Goal: Task Accomplishment & Management: Manage account settings

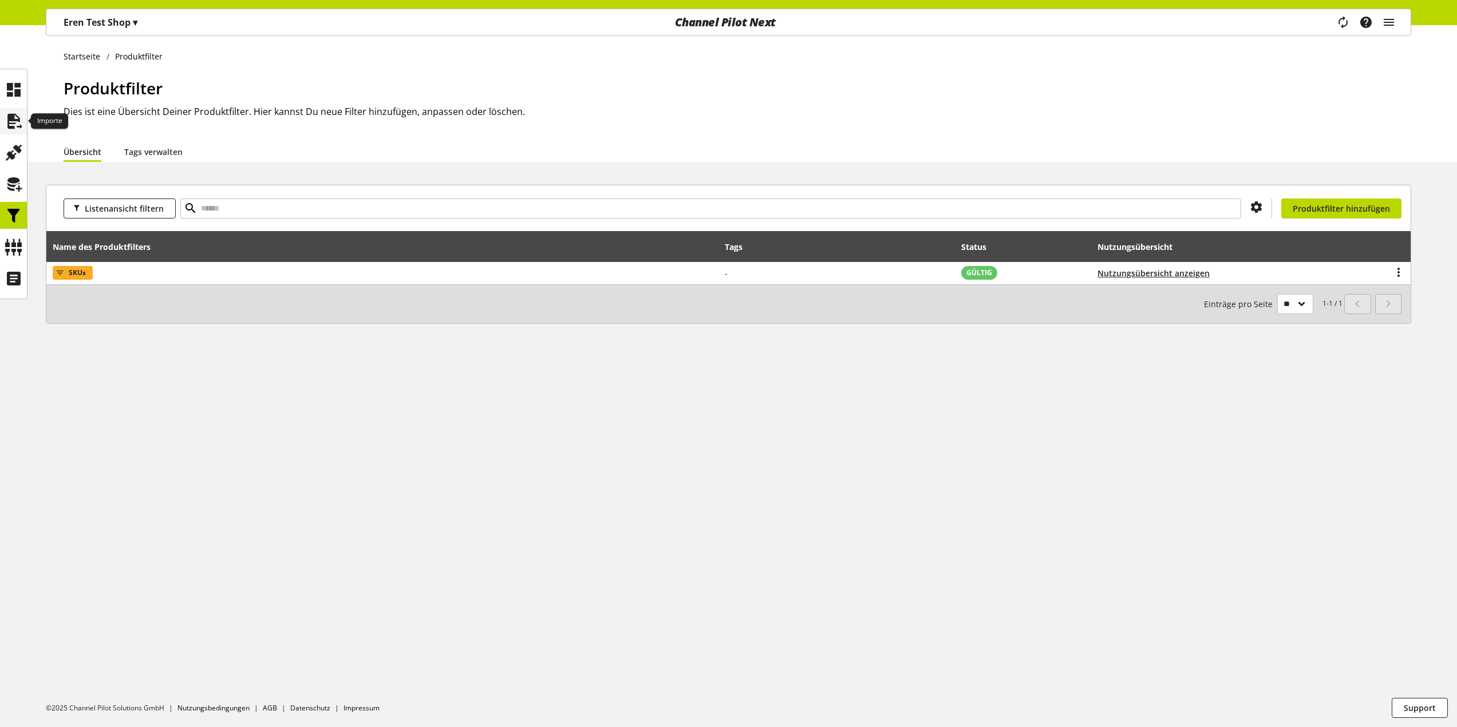
click at [11, 130] on icon at bounding box center [14, 121] width 18 height 23
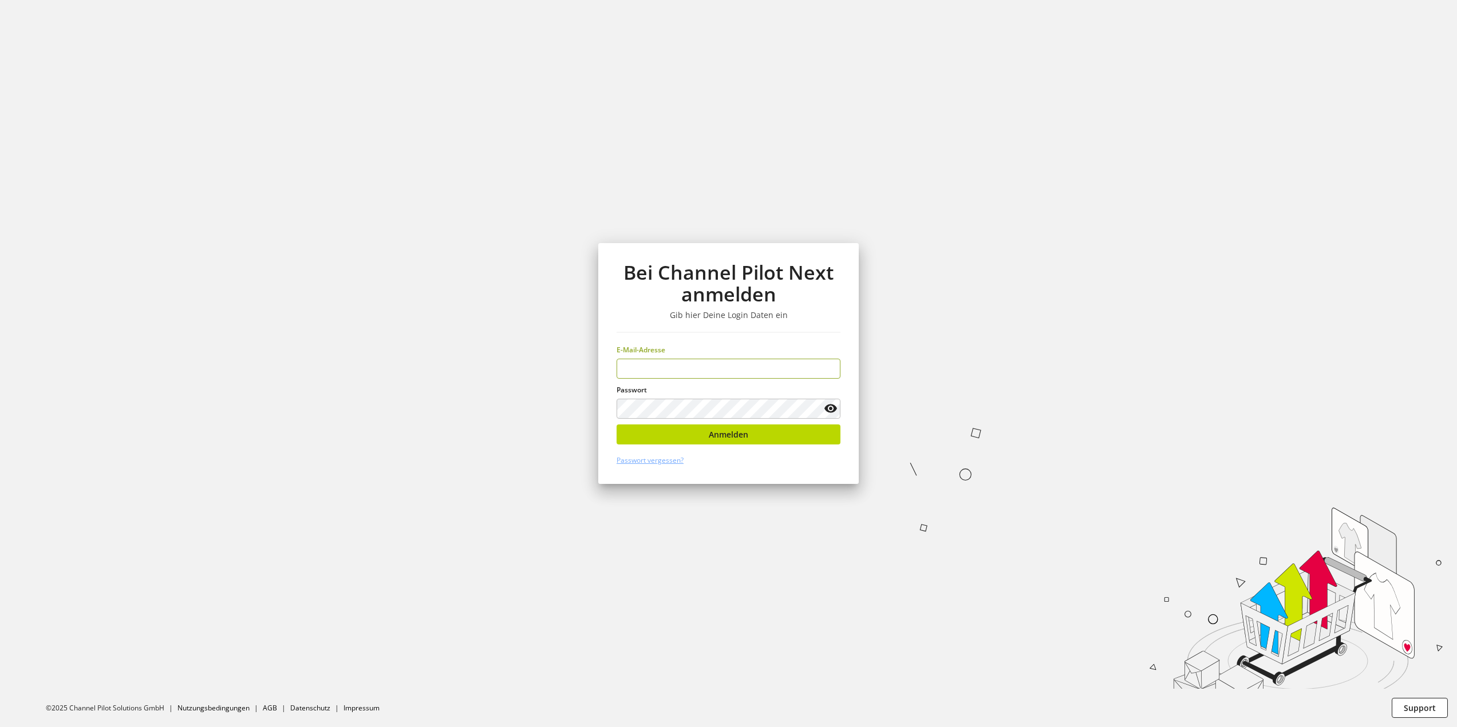
click at [15, 167] on section "Bei Channel Pilot Next anmelden Gib hier Deine Login Daten ein E-Mail-Adresse P…" at bounding box center [728, 363] width 1457 height 727
click at [706, 363] on input "email" at bounding box center [728, 369] width 224 height 20
type input "**********"
click at [712, 437] on span "Anmelden" at bounding box center [728, 435] width 39 height 12
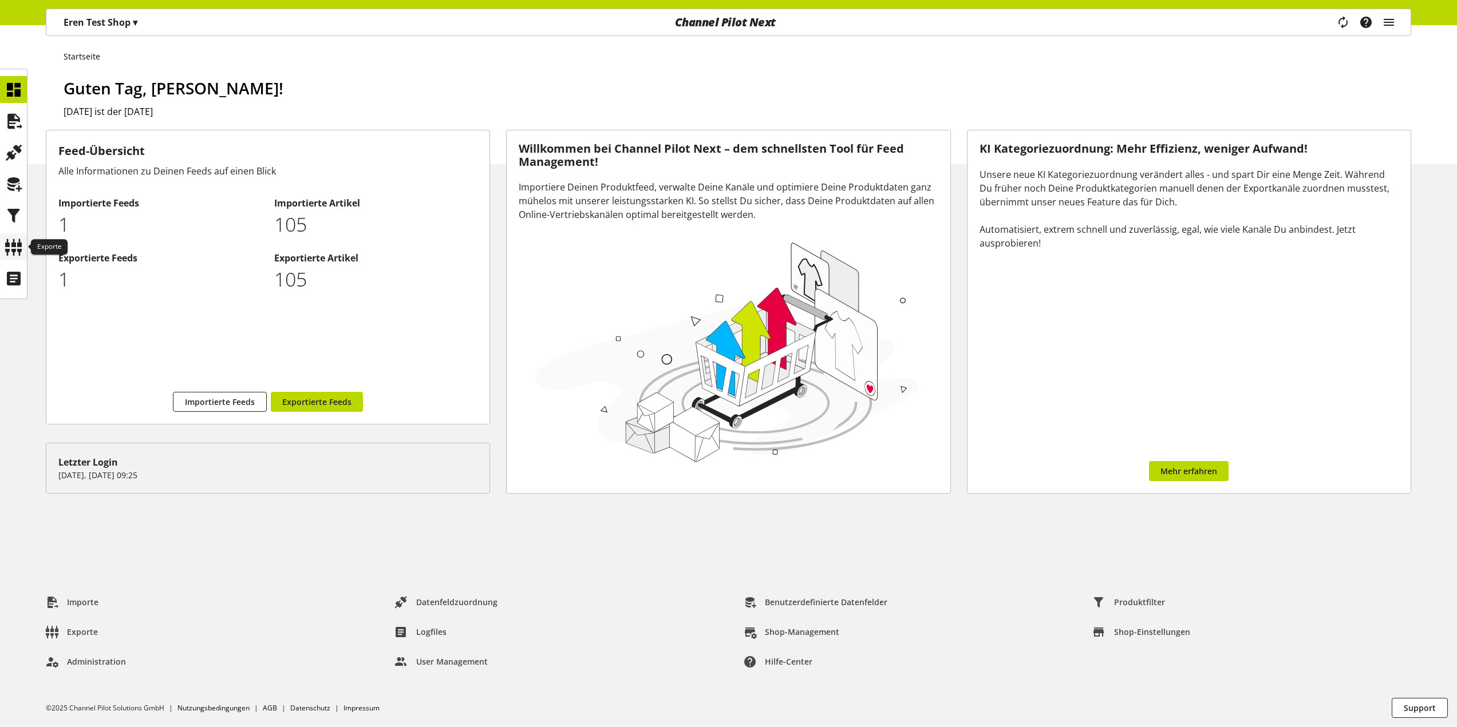
click at [10, 247] on icon at bounding box center [14, 247] width 18 height 23
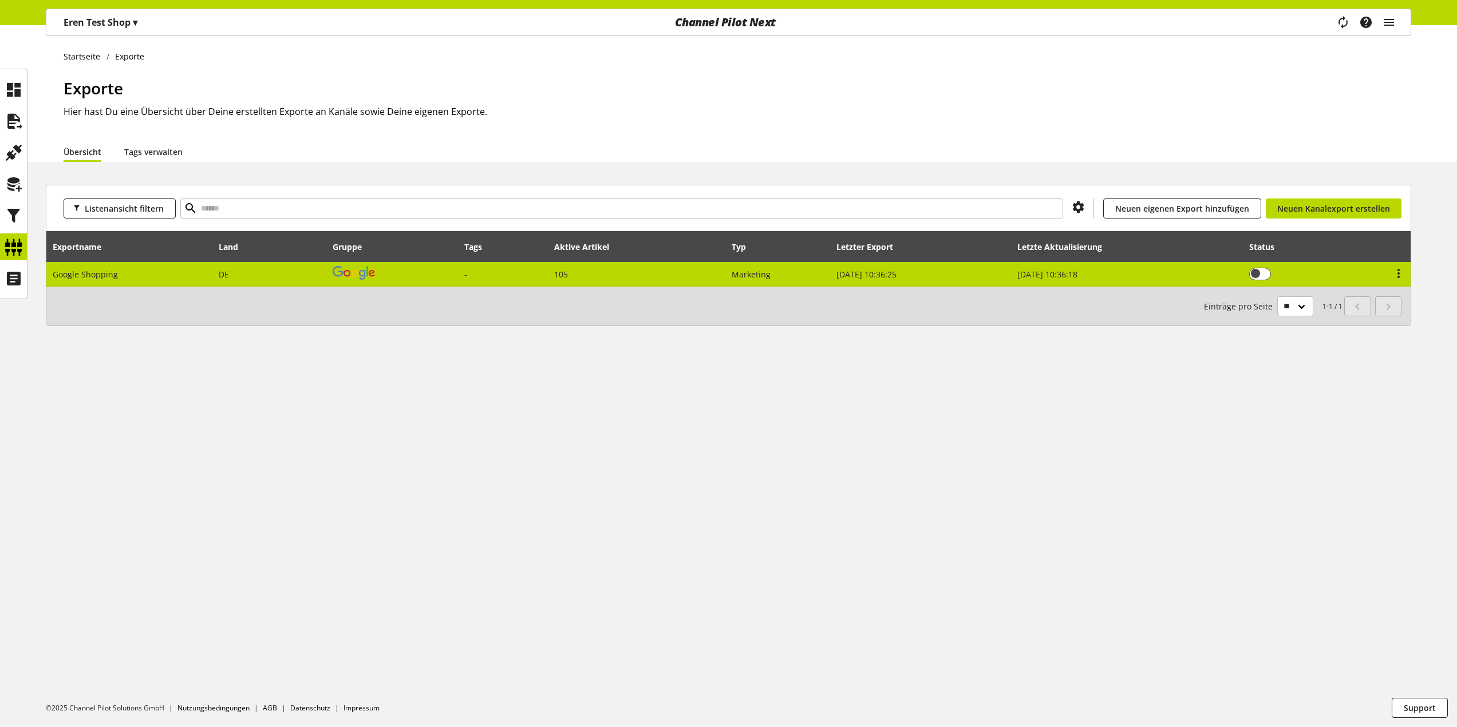
click at [320, 277] on td "DE" at bounding box center [270, 274] width 114 height 25
select select "********"
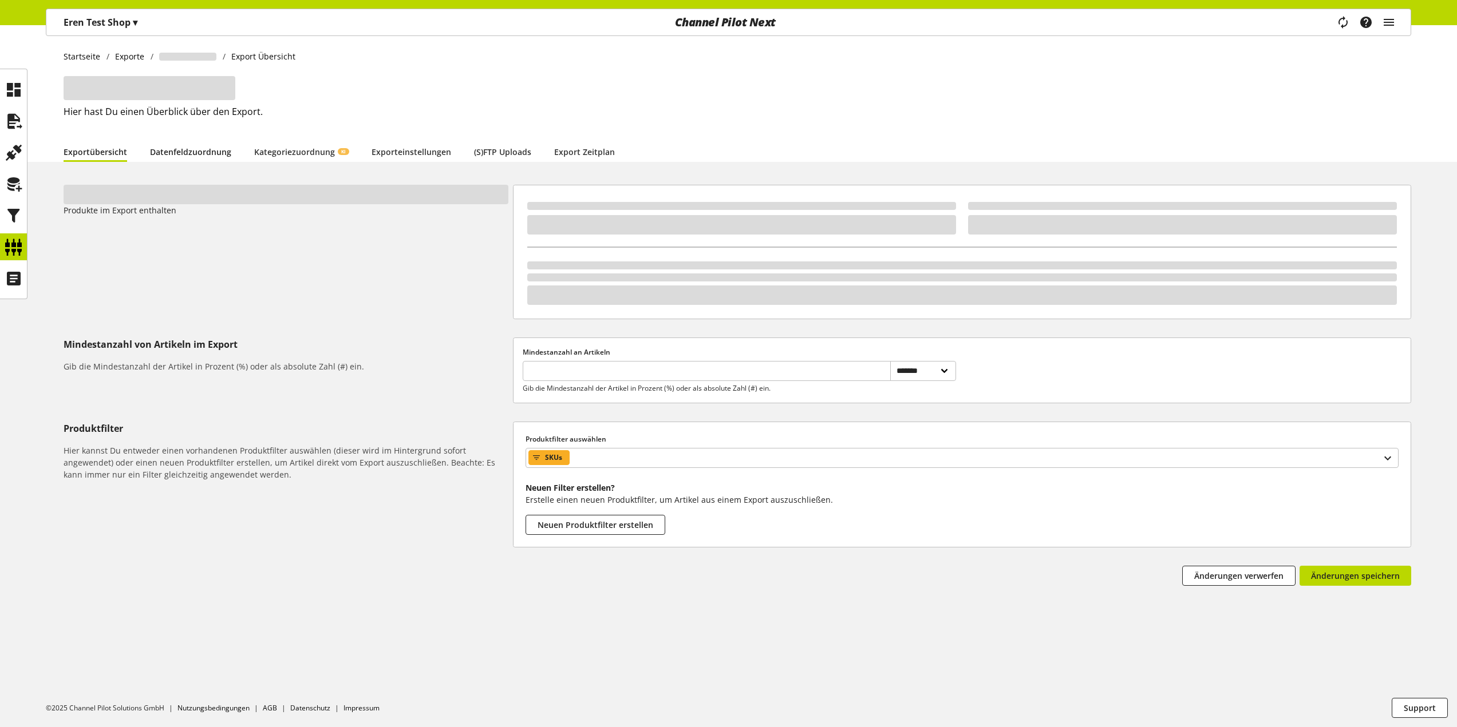
click at [185, 156] on link "Datenfeldzuordnung" at bounding box center [190, 152] width 81 height 12
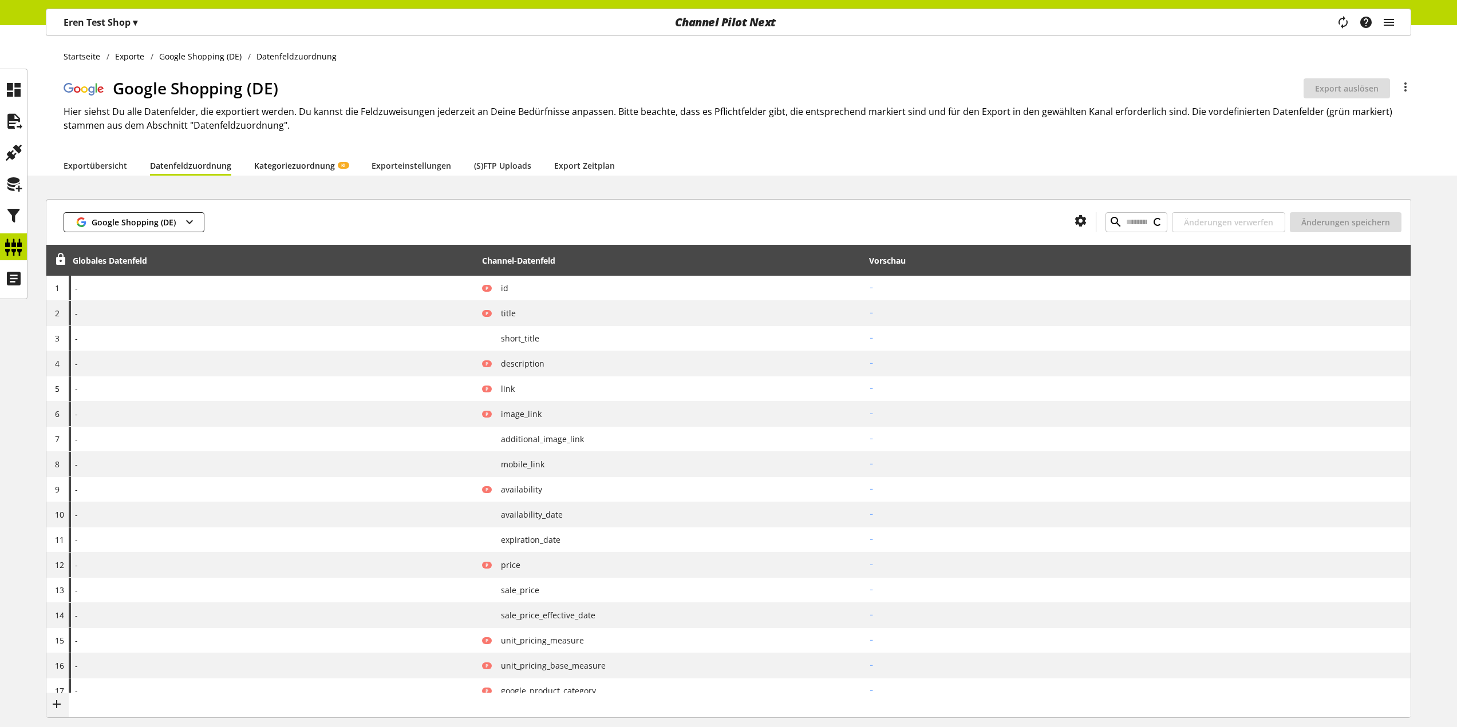
type input "*****"
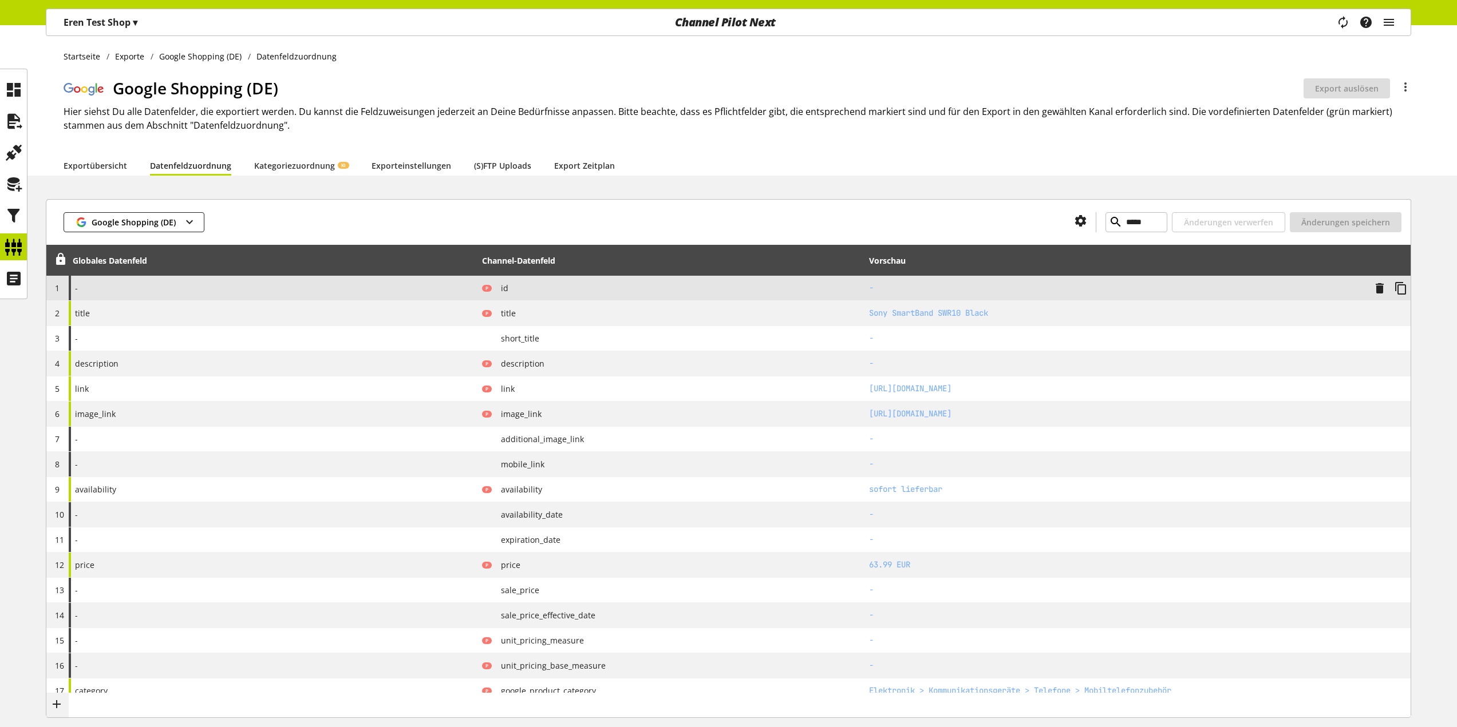
click at [163, 281] on div "-" at bounding box center [273, 288] width 409 height 25
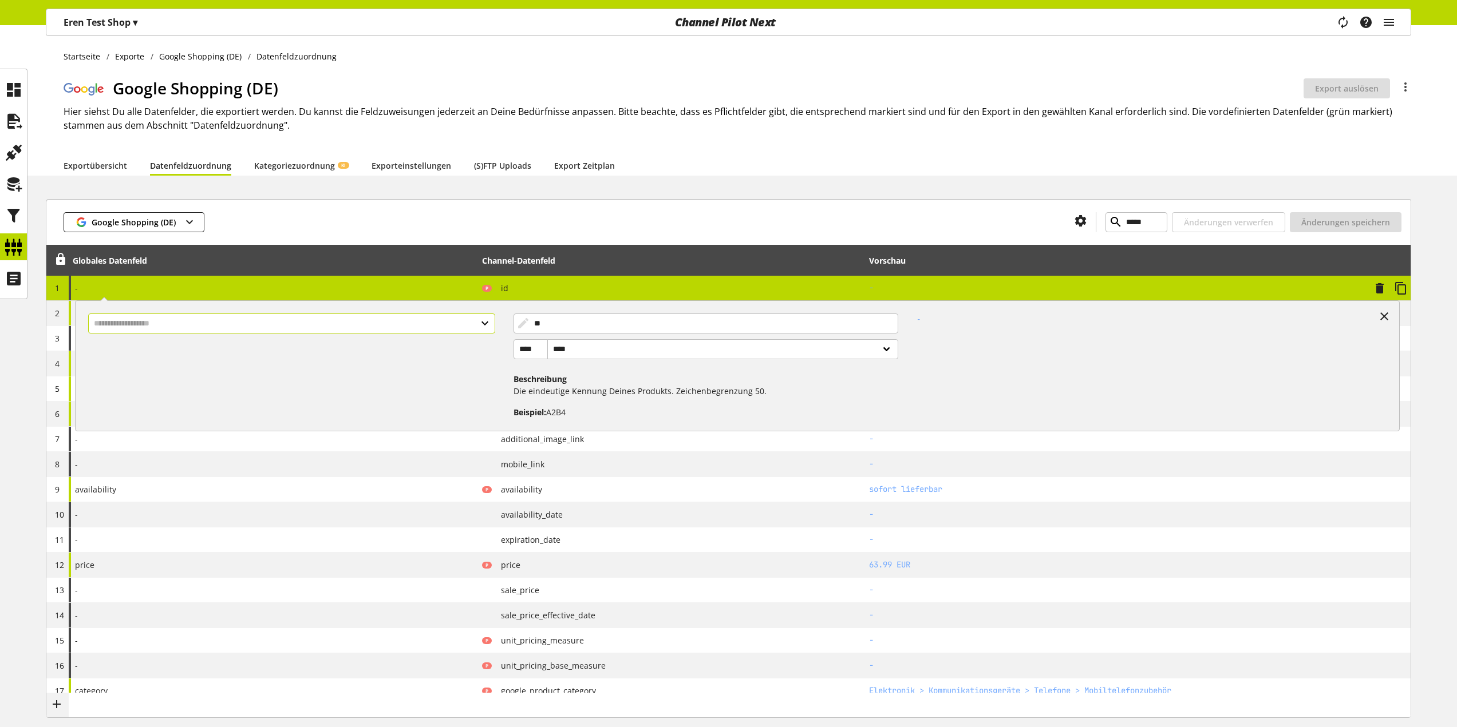
click at [369, 320] on input "text" at bounding box center [291, 324] width 407 height 20
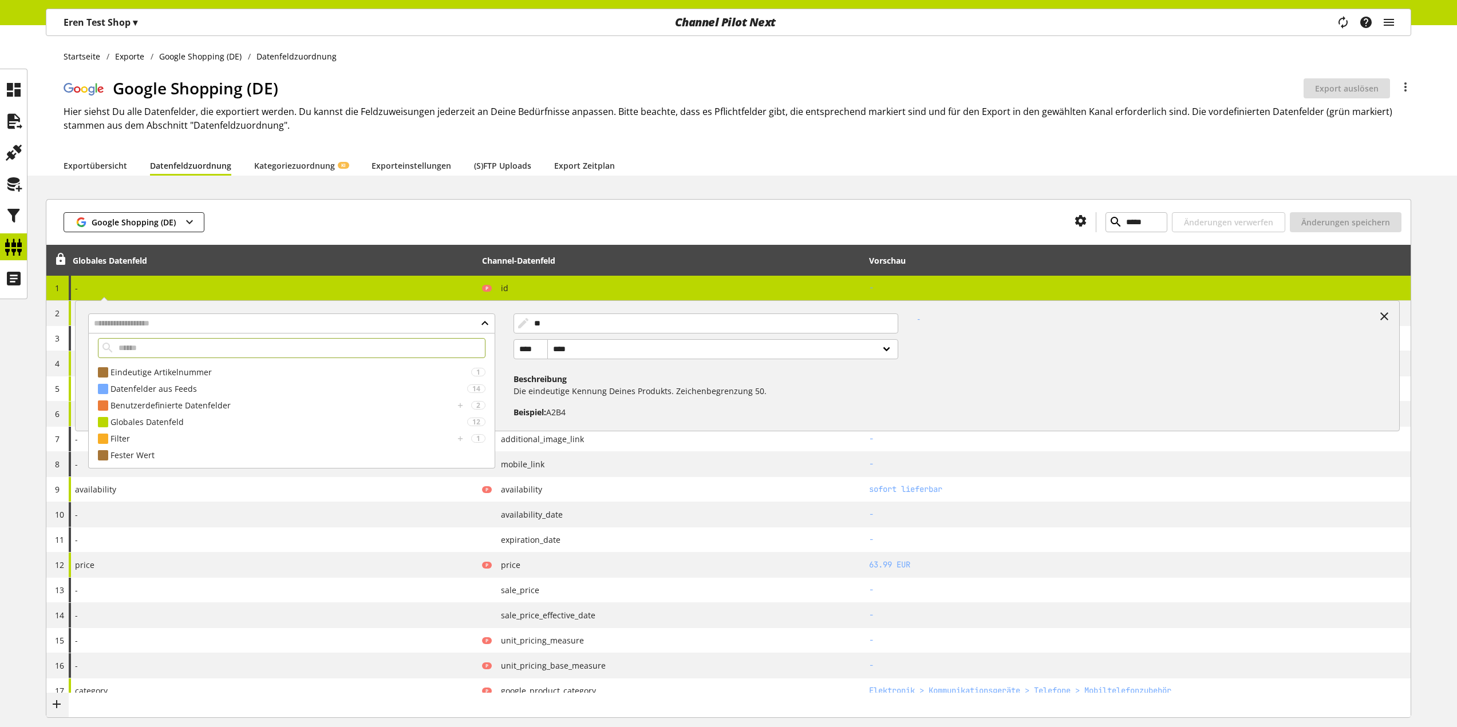
click at [405, 219] on div at bounding box center [634, 222] width 861 height 20
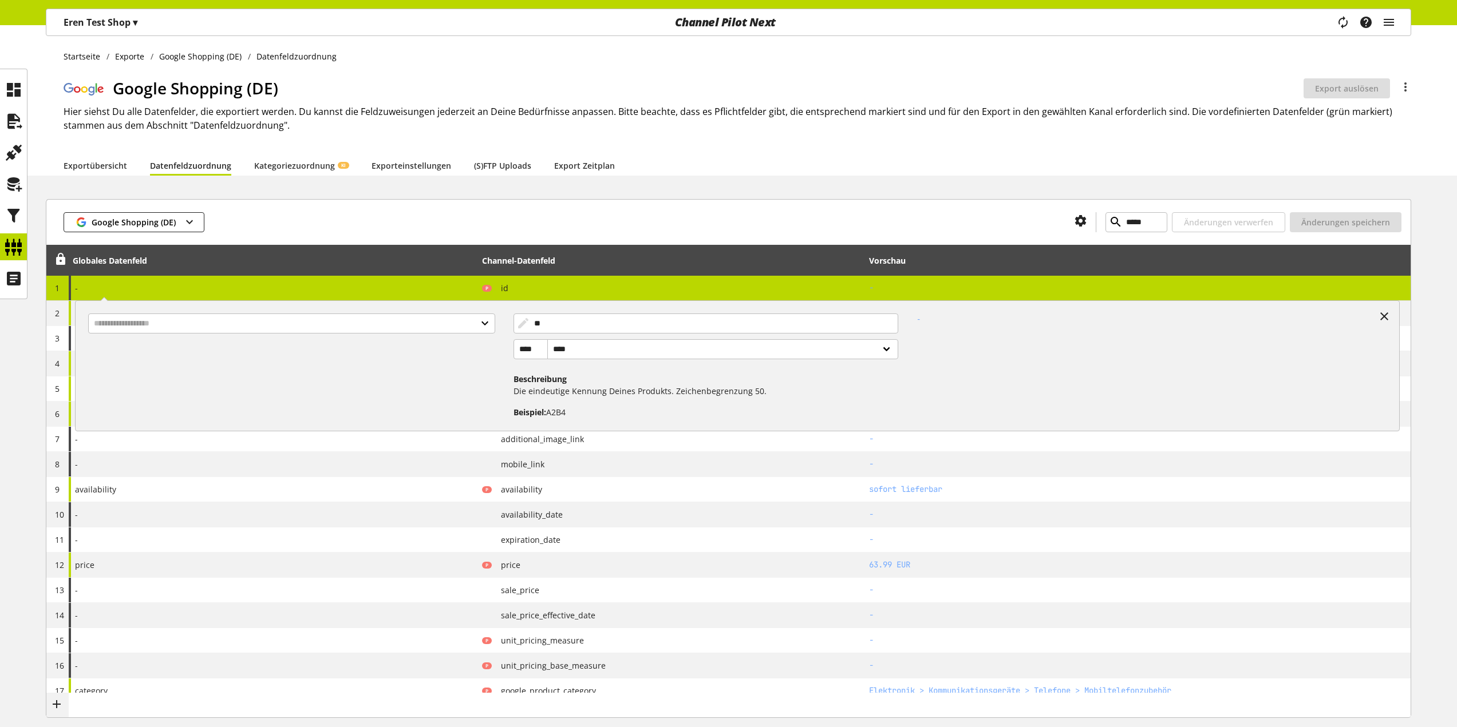
click at [478, 220] on div at bounding box center [634, 222] width 861 height 20
click at [476, 222] on div at bounding box center [634, 222] width 861 height 20
click at [511, 291] on div "P id" at bounding box center [671, 288] width 379 height 14
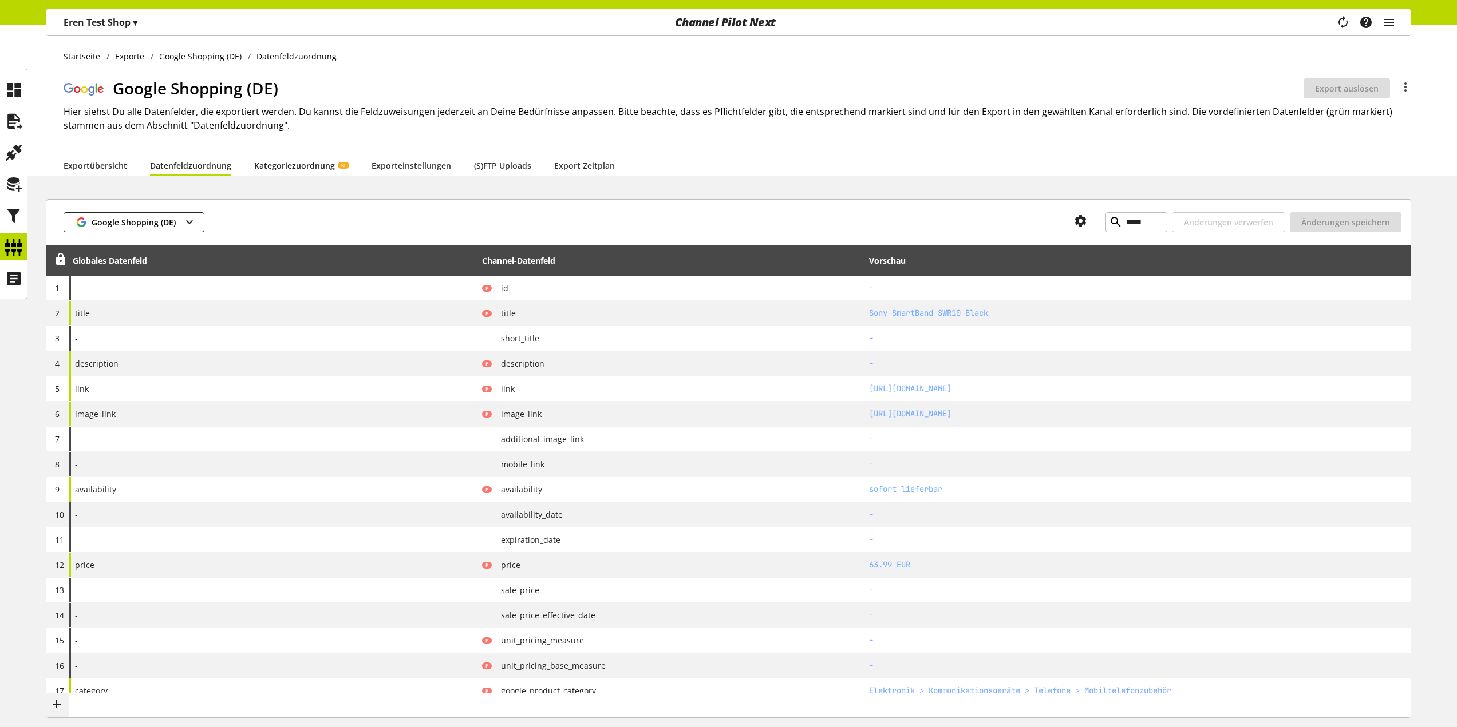
click at [257, 160] on link "Kategoriezuordnung KI" at bounding box center [301, 166] width 94 height 12
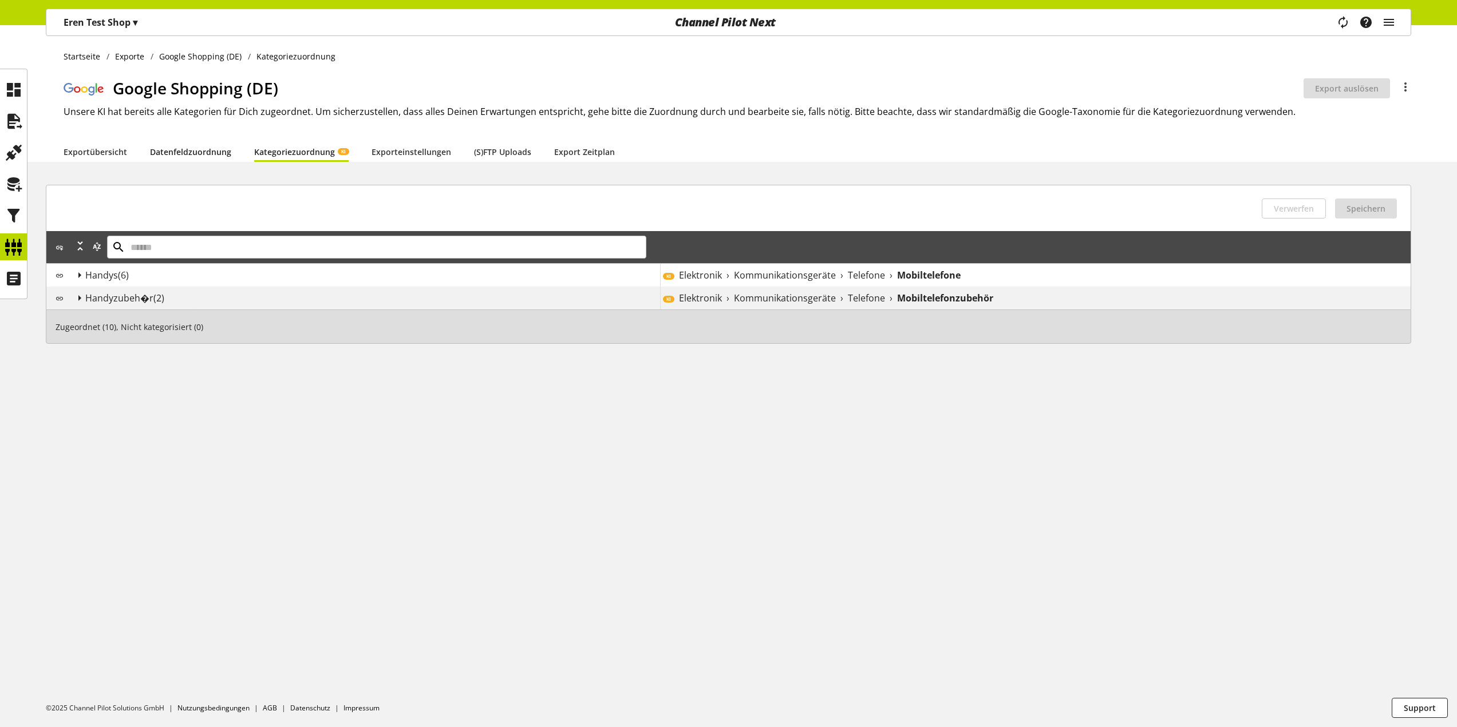
click at [200, 151] on link "Datenfeldzuordnung" at bounding box center [190, 152] width 81 height 12
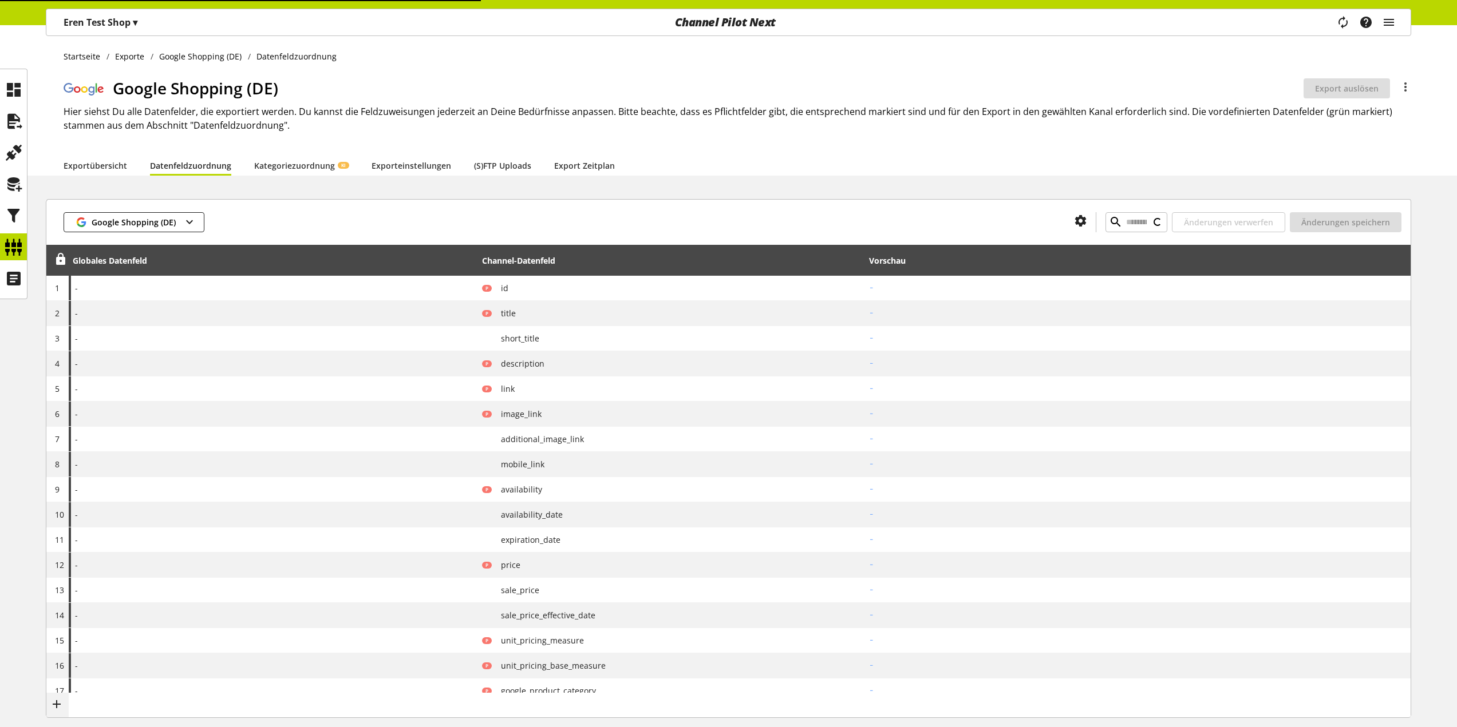
type input "*****"
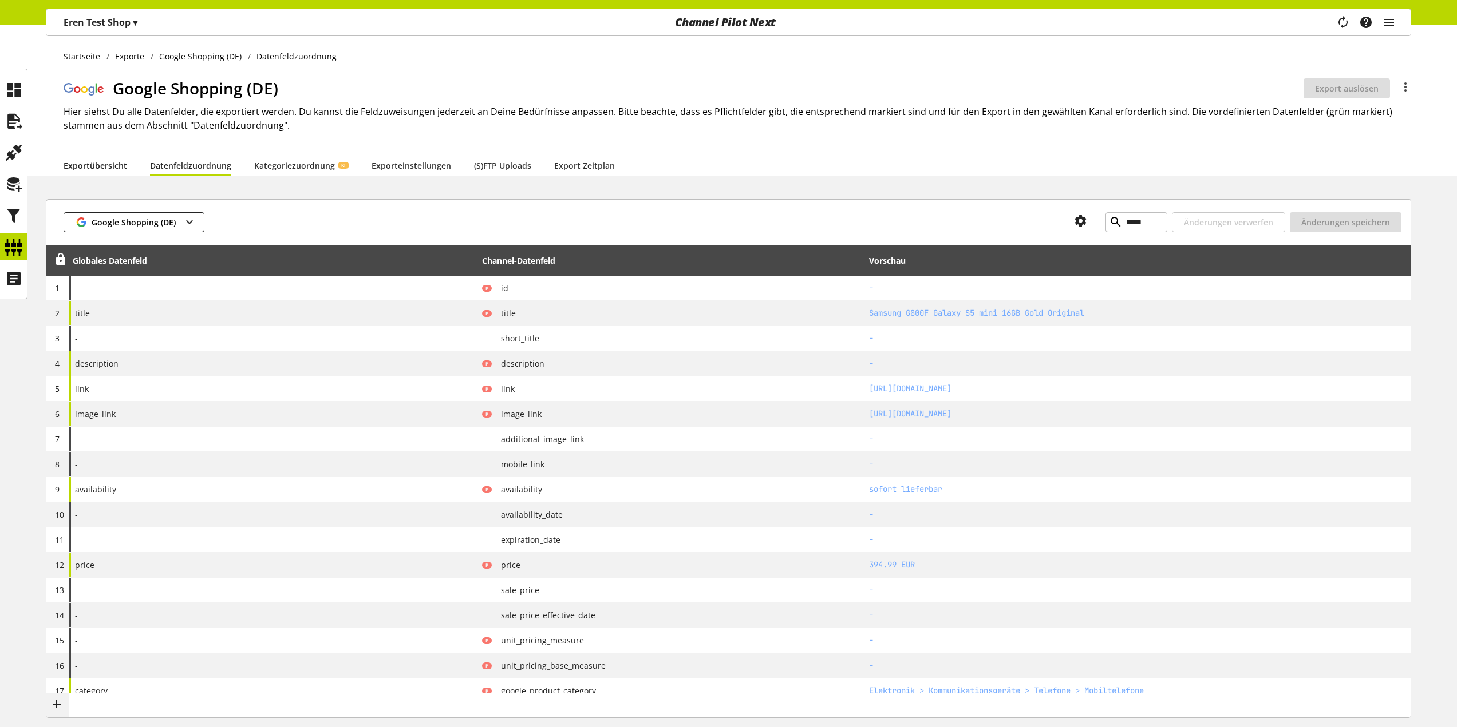
click at [86, 160] on link "Exportübersicht" at bounding box center [96, 166] width 64 height 12
select select "********"
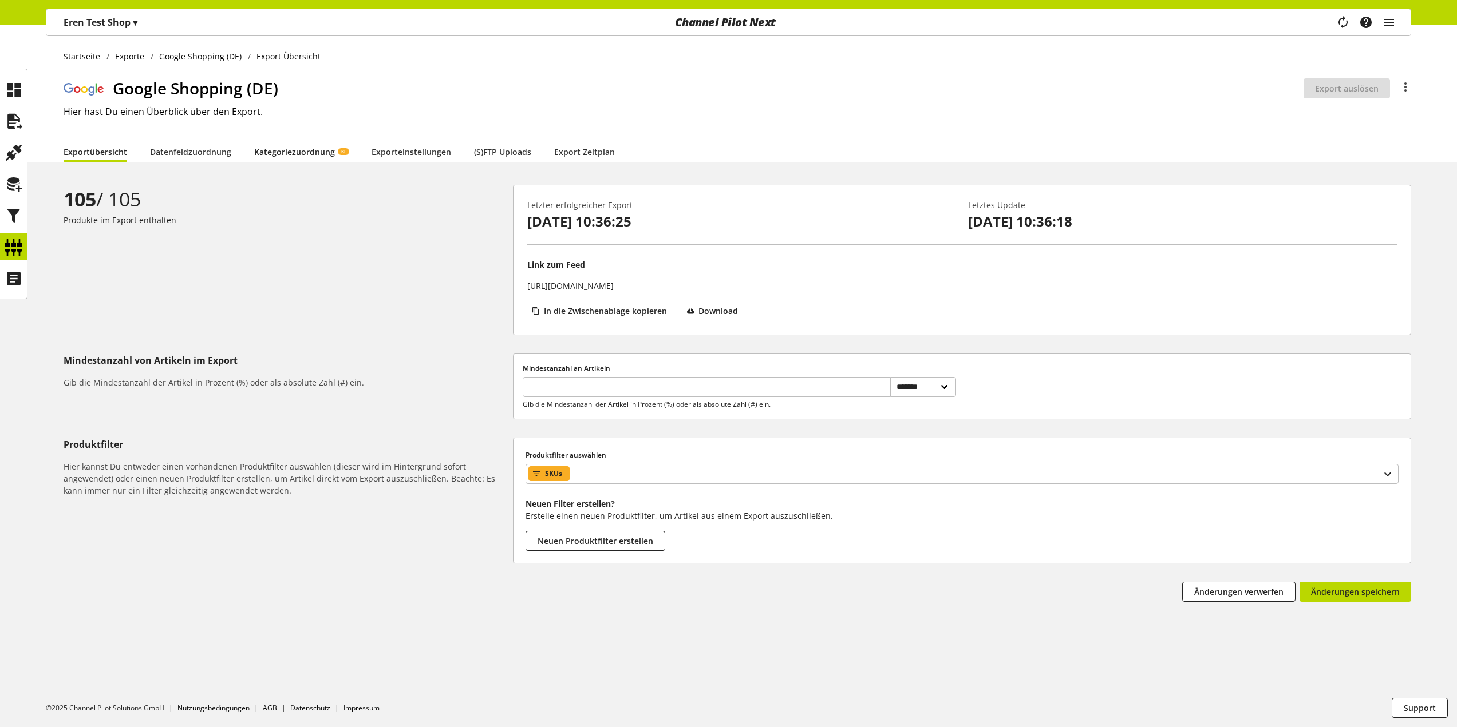
click at [269, 158] on link "Kategoriezuordnung KI" at bounding box center [301, 152] width 94 height 12
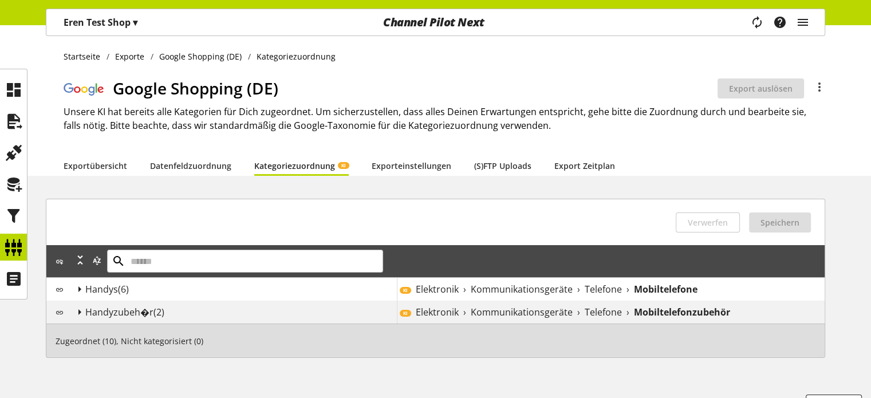
click at [477, 67] on div "Startseite Exporte Google Shopping (DE) Kategoriezuordnung Google Shopping (DE)…" at bounding box center [435, 100] width 871 height 151
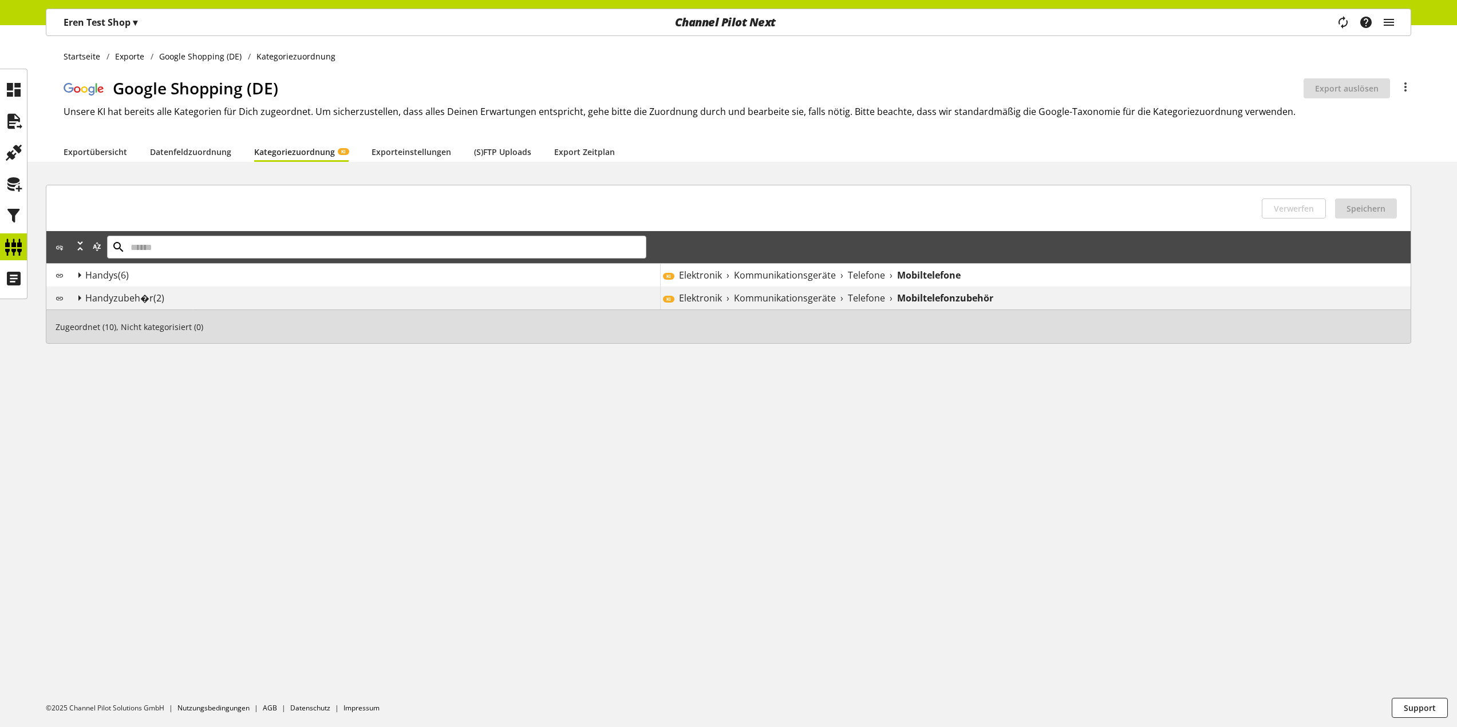
click at [726, 15] on div "Channel Pilot Next" at bounding box center [724, 22] width 457 height 26
click at [714, 15] on div "Channel Pilot Next" at bounding box center [724, 22] width 457 height 26
click at [26, 82] on div at bounding box center [13, 89] width 27 height 27
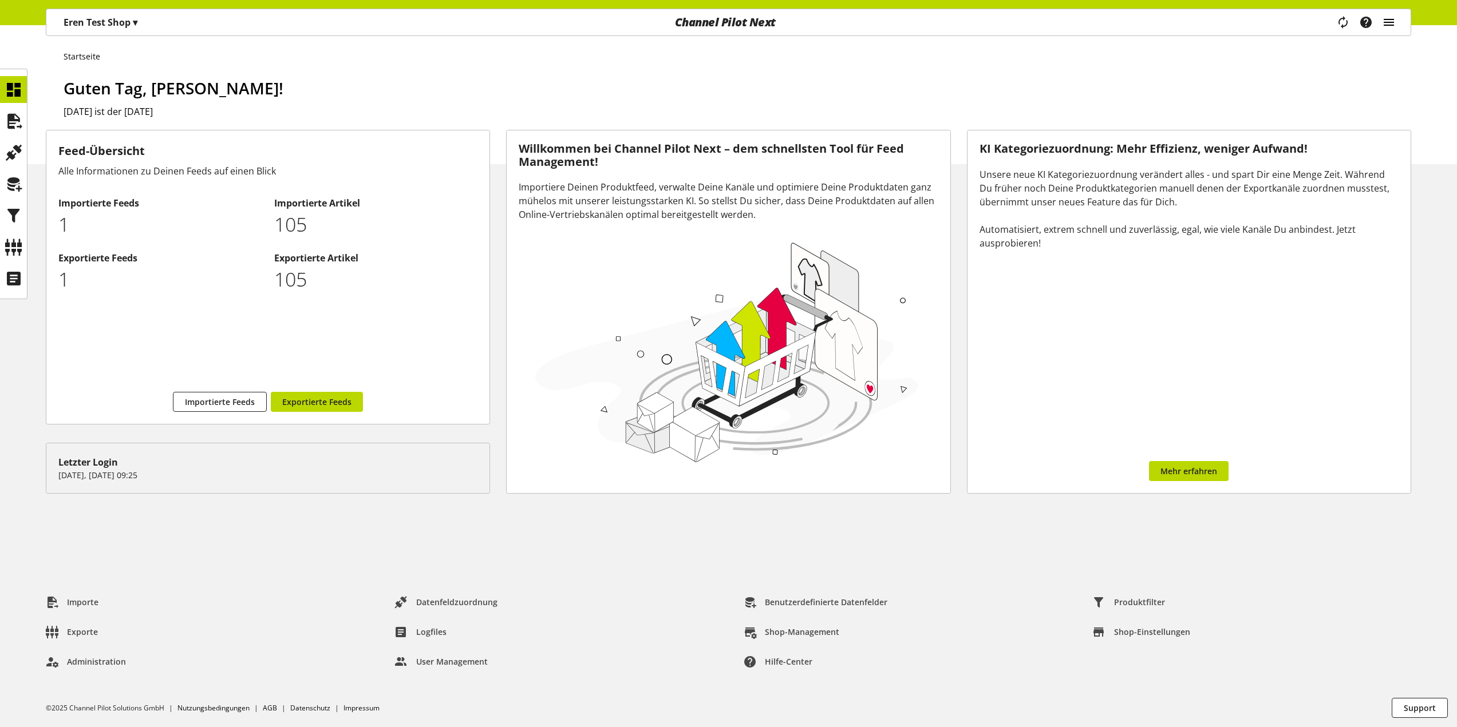
click at [1391, 22] on icon "main navigation" at bounding box center [1389, 22] width 14 height 21
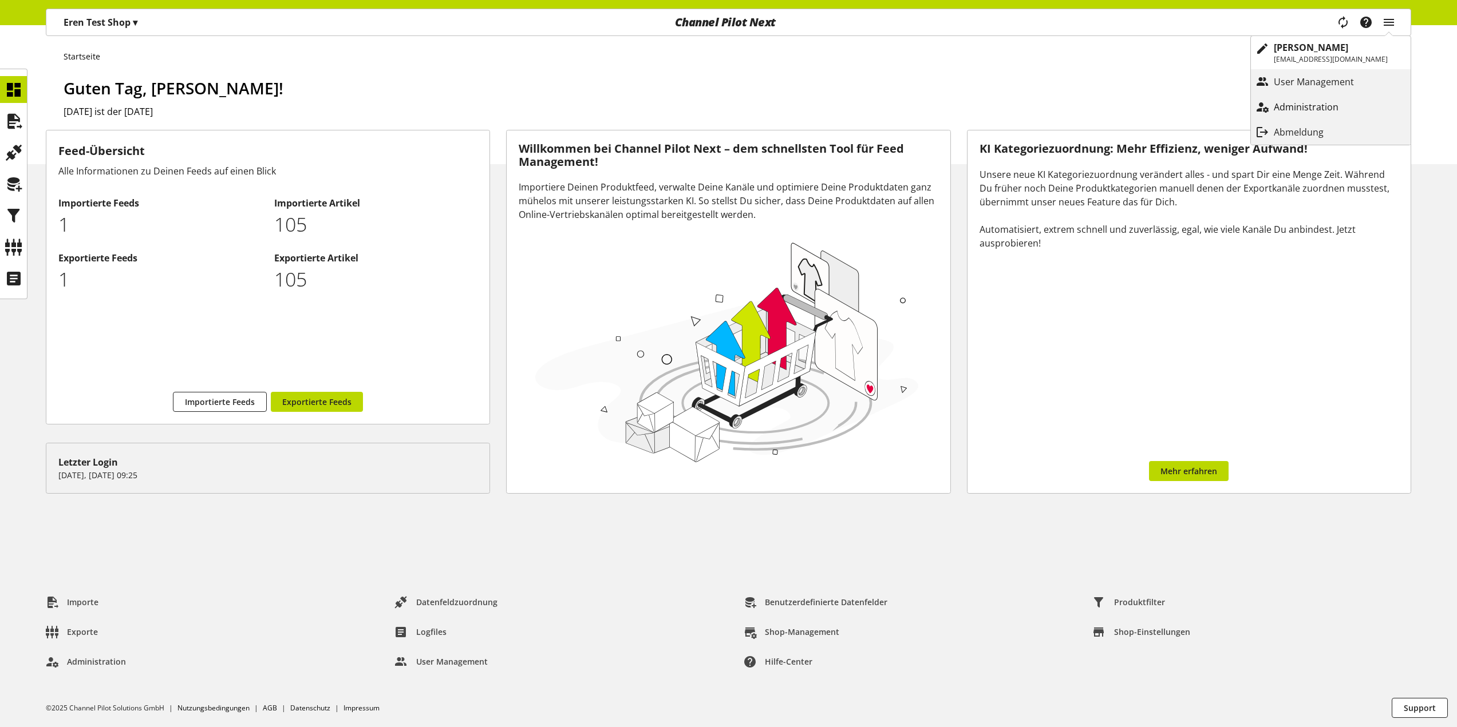
click at [1323, 101] on p "Administration" at bounding box center [1317, 107] width 88 height 14
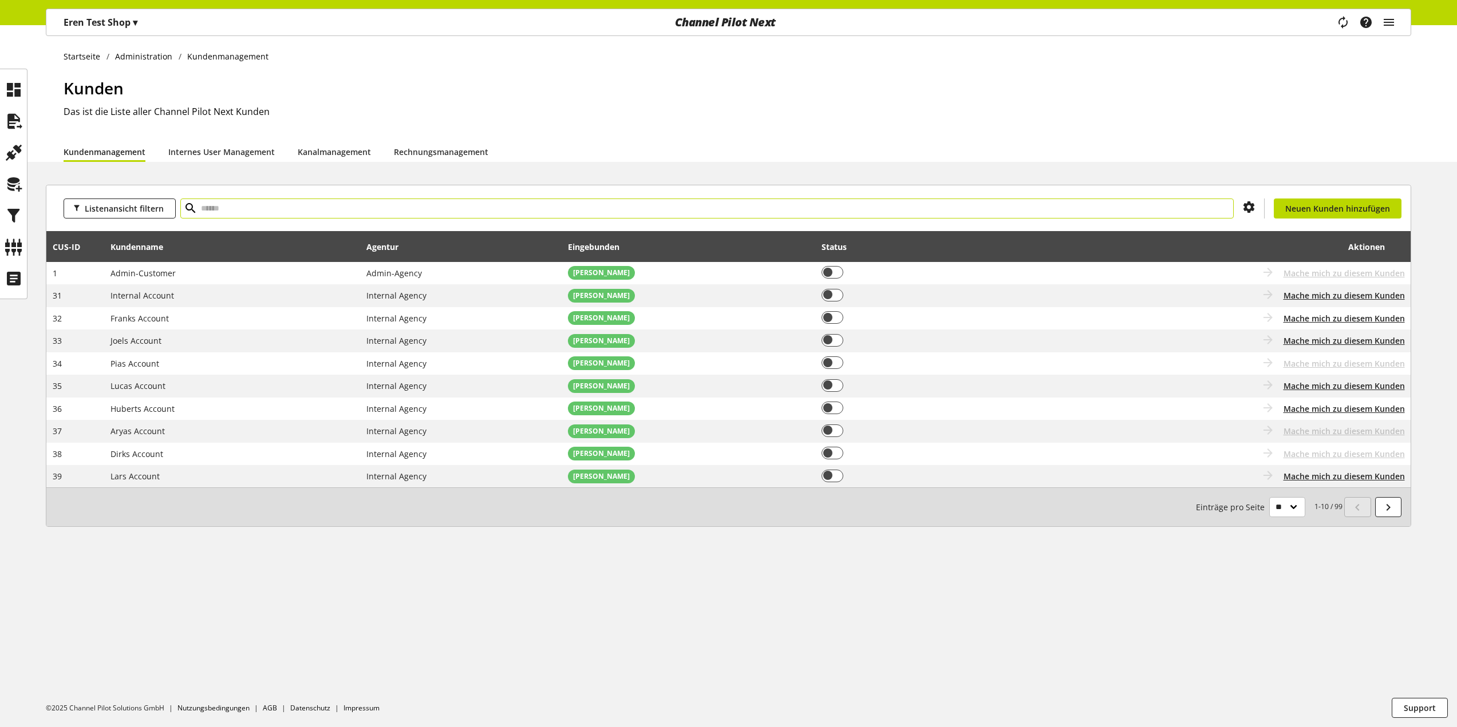
click at [619, 217] on input "text" at bounding box center [706, 209] width 1053 height 20
type input "*****"
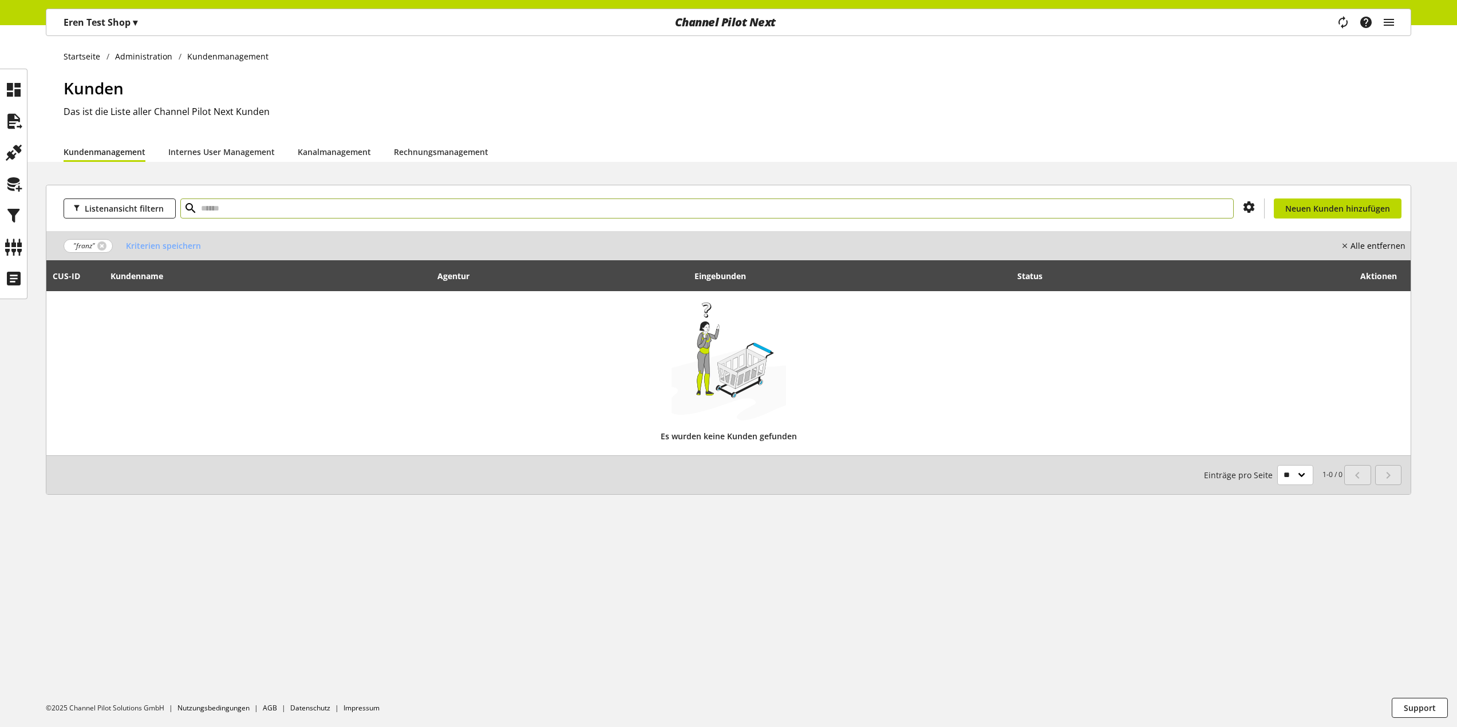
click at [611, 213] on input "text" at bounding box center [706, 209] width 1053 height 20
type input "****"
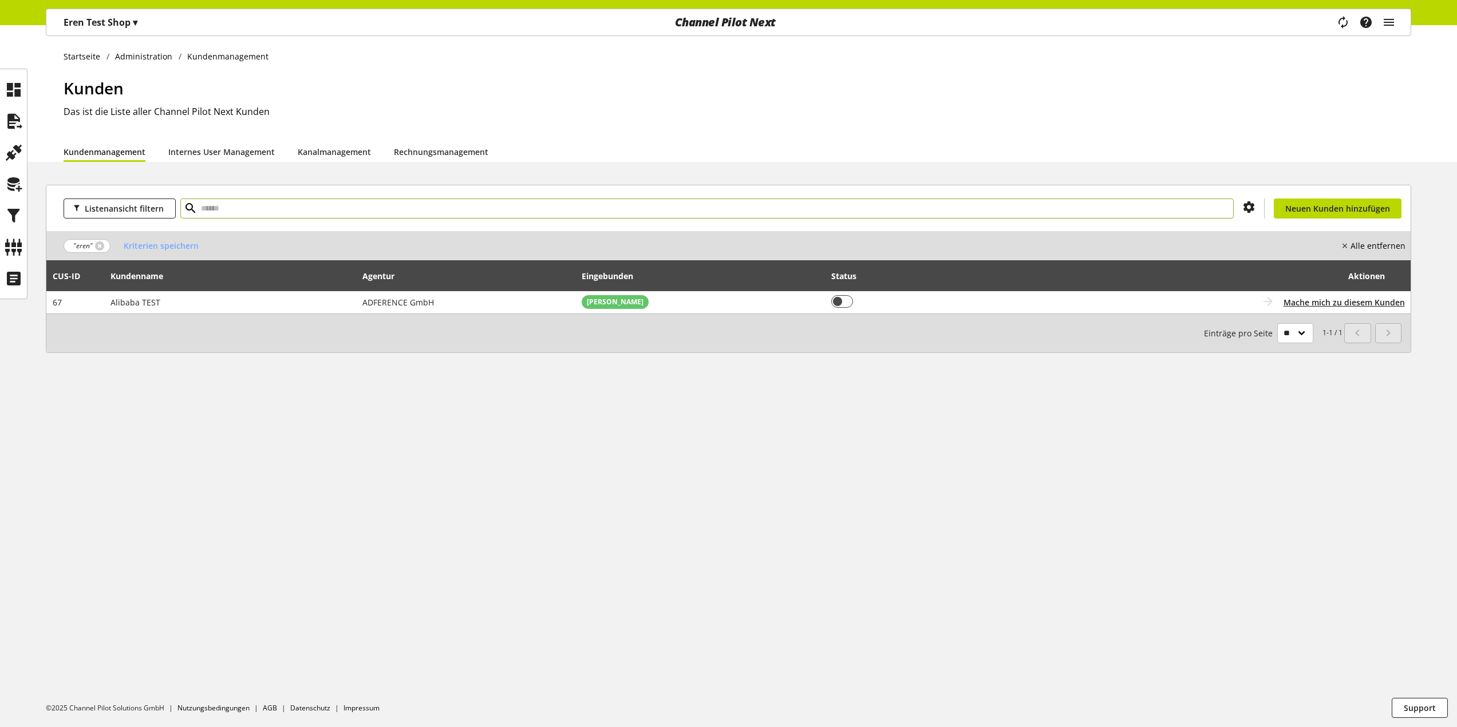
click at [611, 213] on input "text" at bounding box center [706, 209] width 1053 height 20
click at [97, 243] on link at bounding box center [99, 246] width 9 height 9
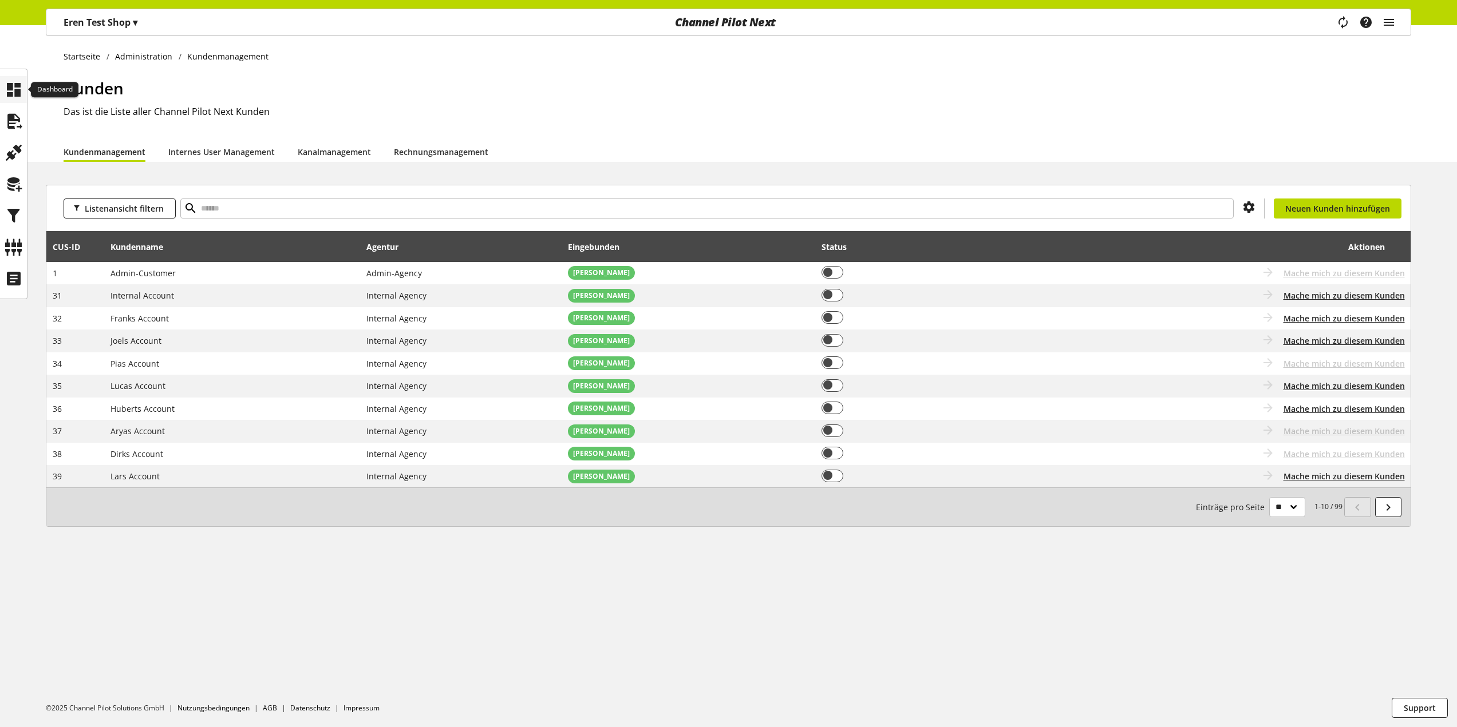
click at [16, 88] on icon at bounding box center [14, 89] width 18 height 23
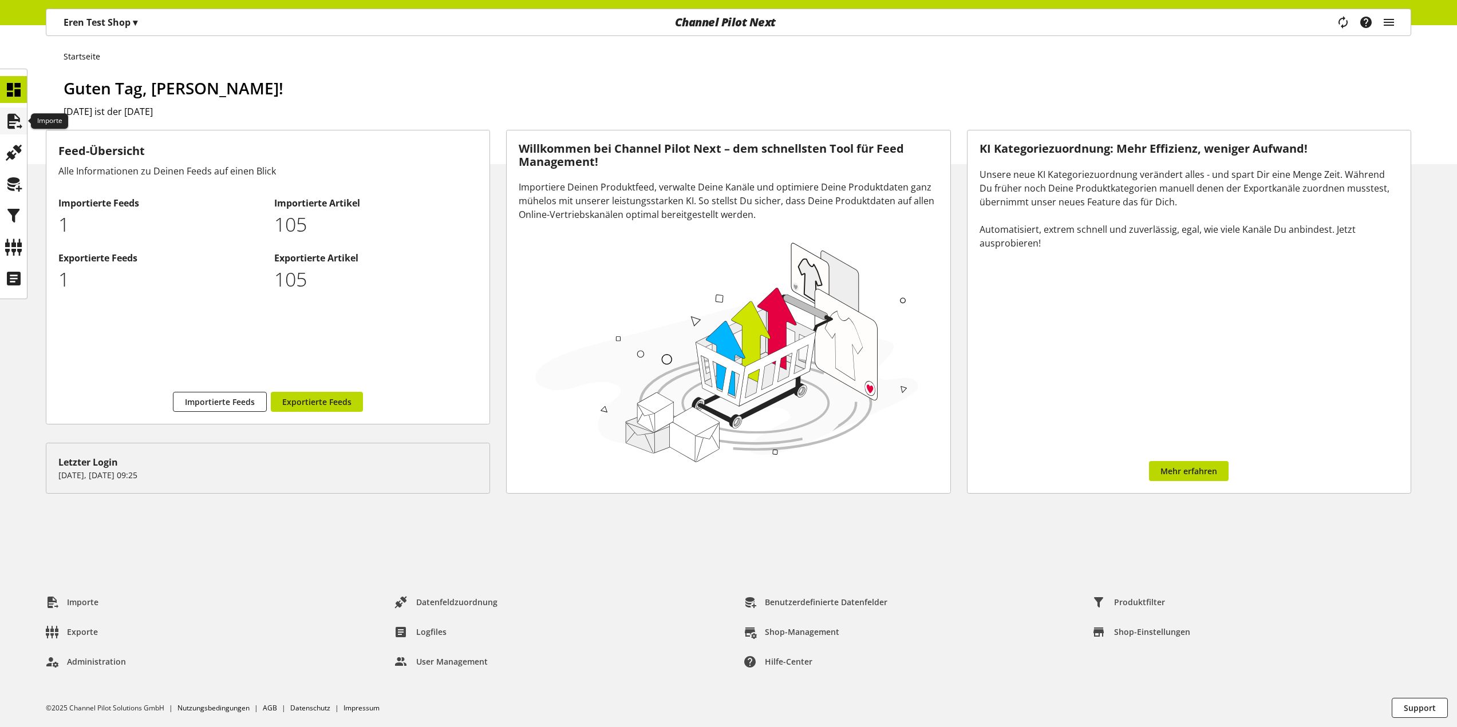
click at [20, 125] on icon at bounding box center [14, 121] width 18 height 23
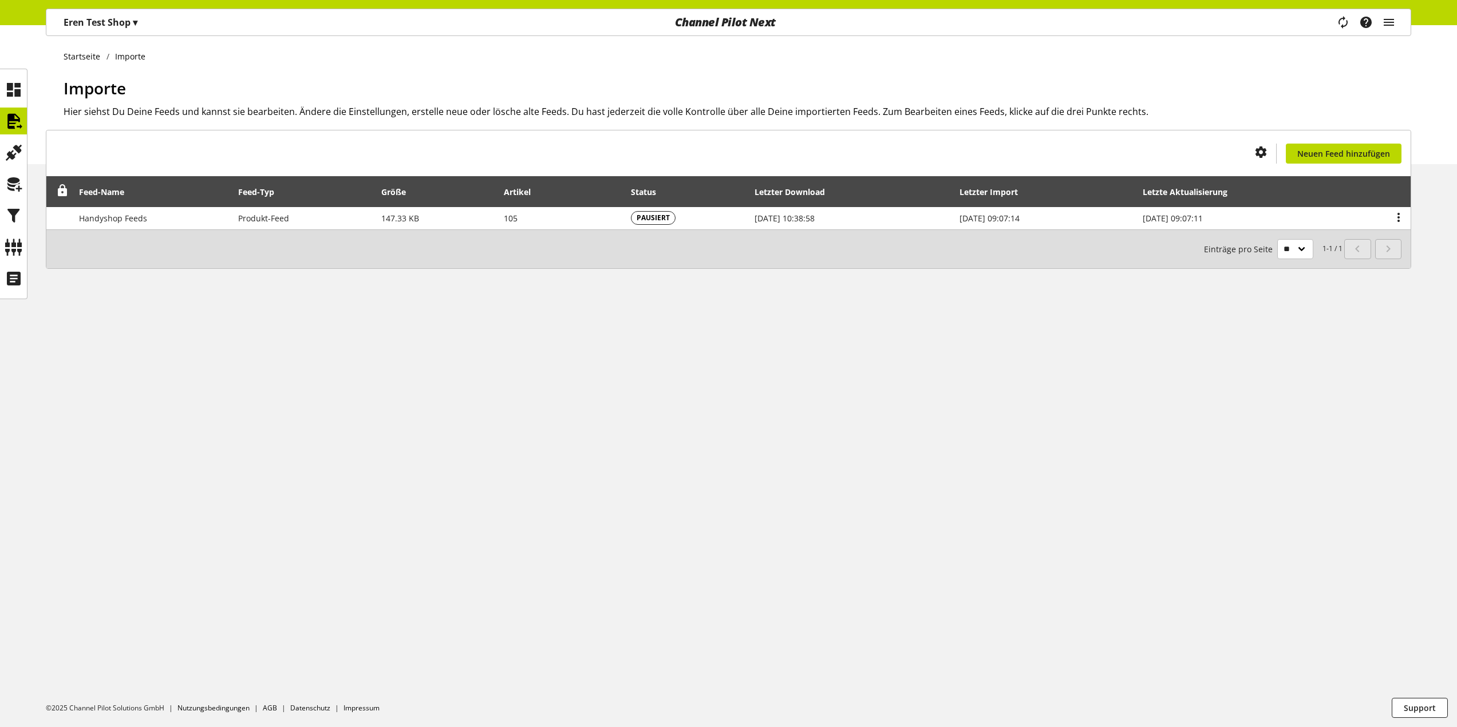
click at [29, 151] on div "Startseite Importe Importe Hier siehst Du Deine Feeds und kannst sie bearbeiten…" at bounding box center [728, 94] width 1457 height 139
click at [27, 151] on div at bounding box center [13, 184] width 27 height 231
click at [20, 152] on icon at bounding box center [14, 152] width 18 height 23
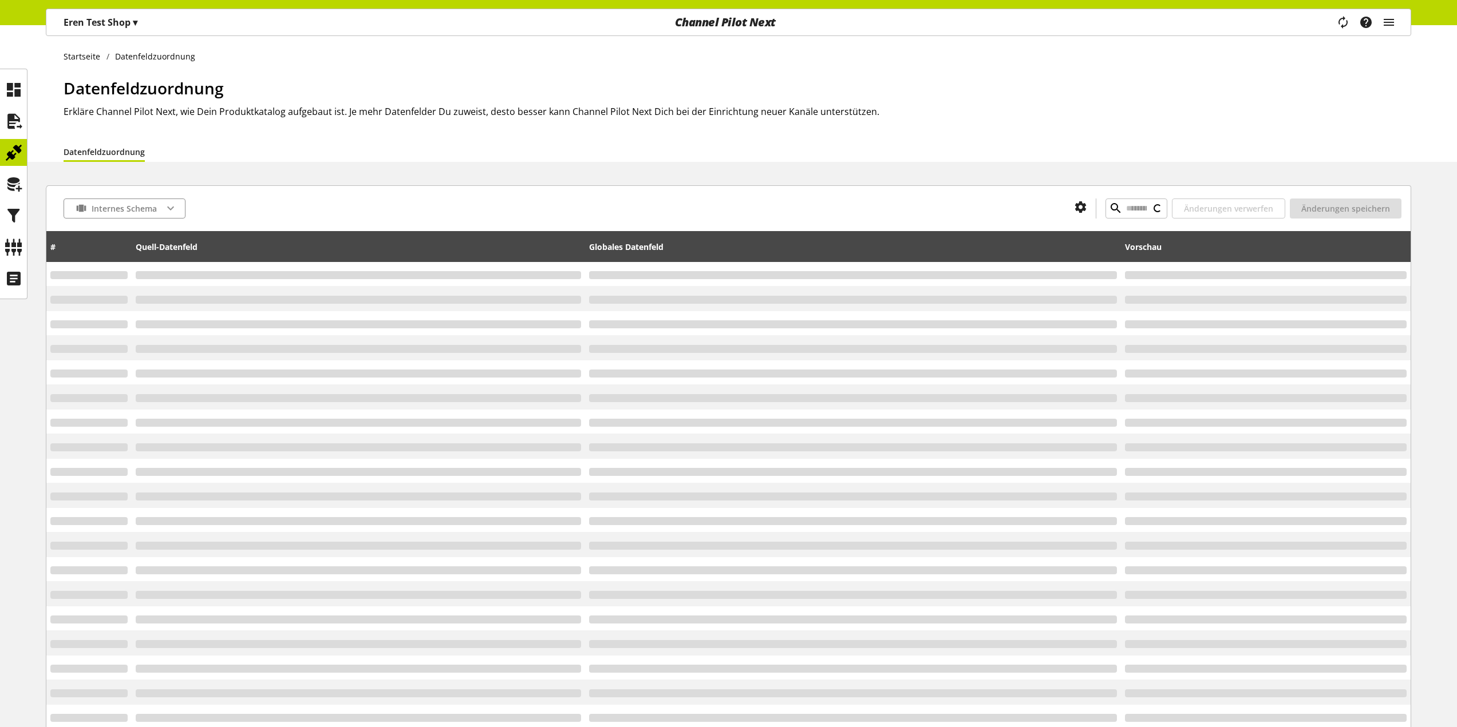
type input "*****"
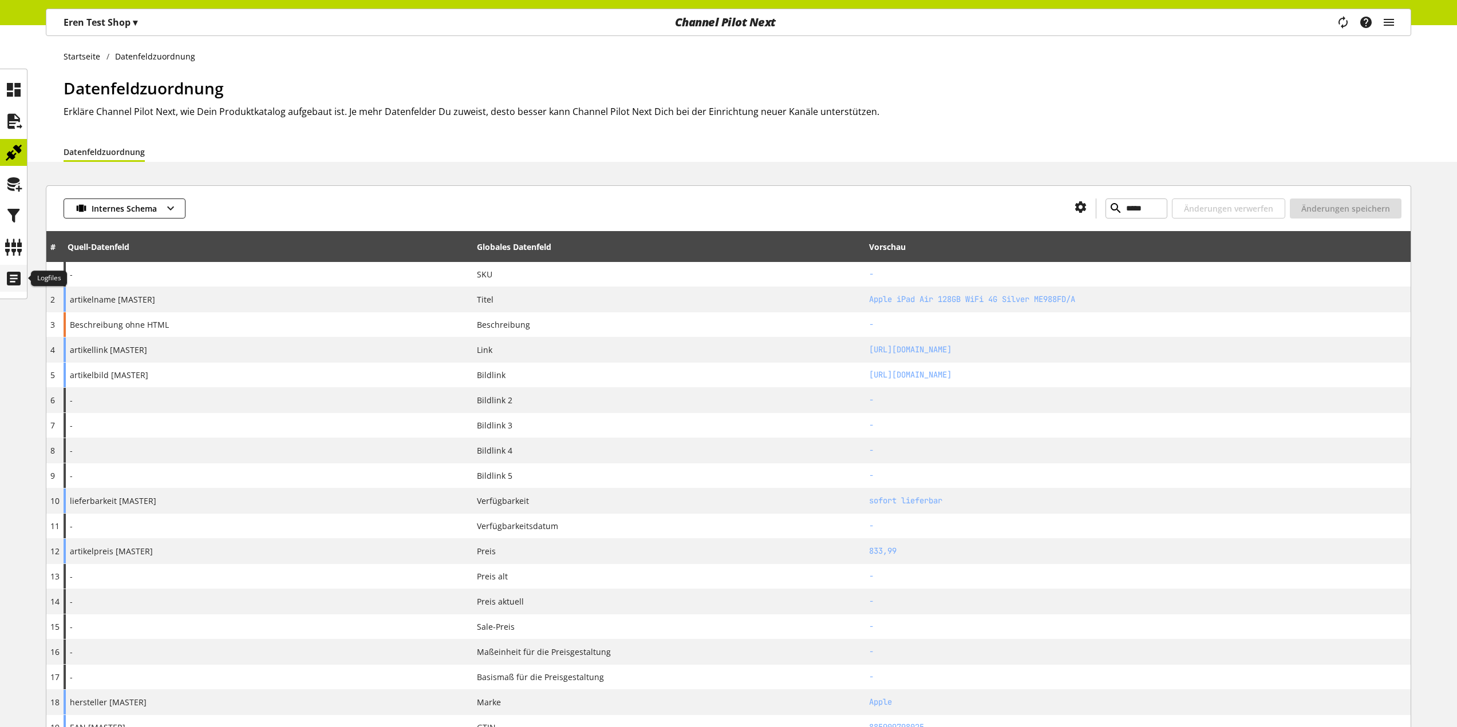
click at [12, 274] on icon at bounding box center [14, 278] width 18 height 23
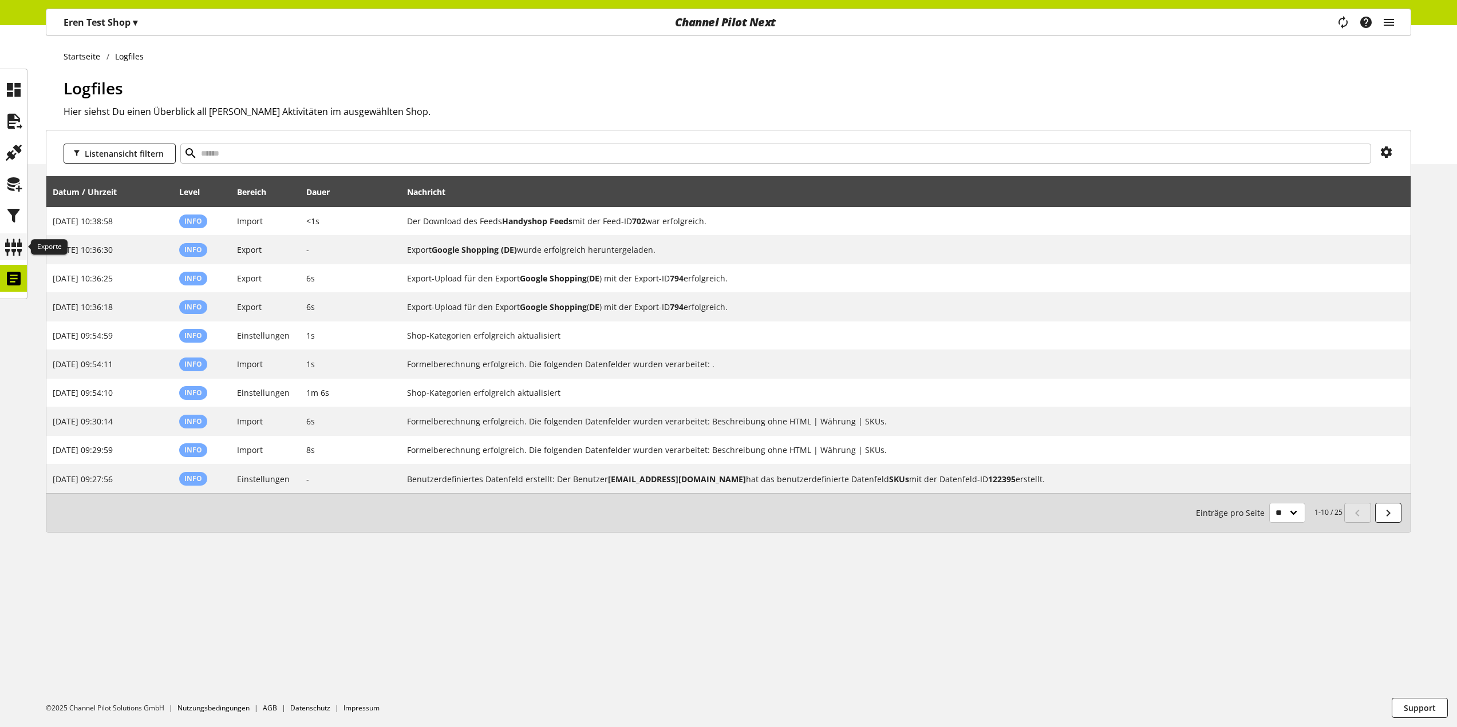
click at [19, 236] on icon at bounding box center [14, 247] width 18 height 23
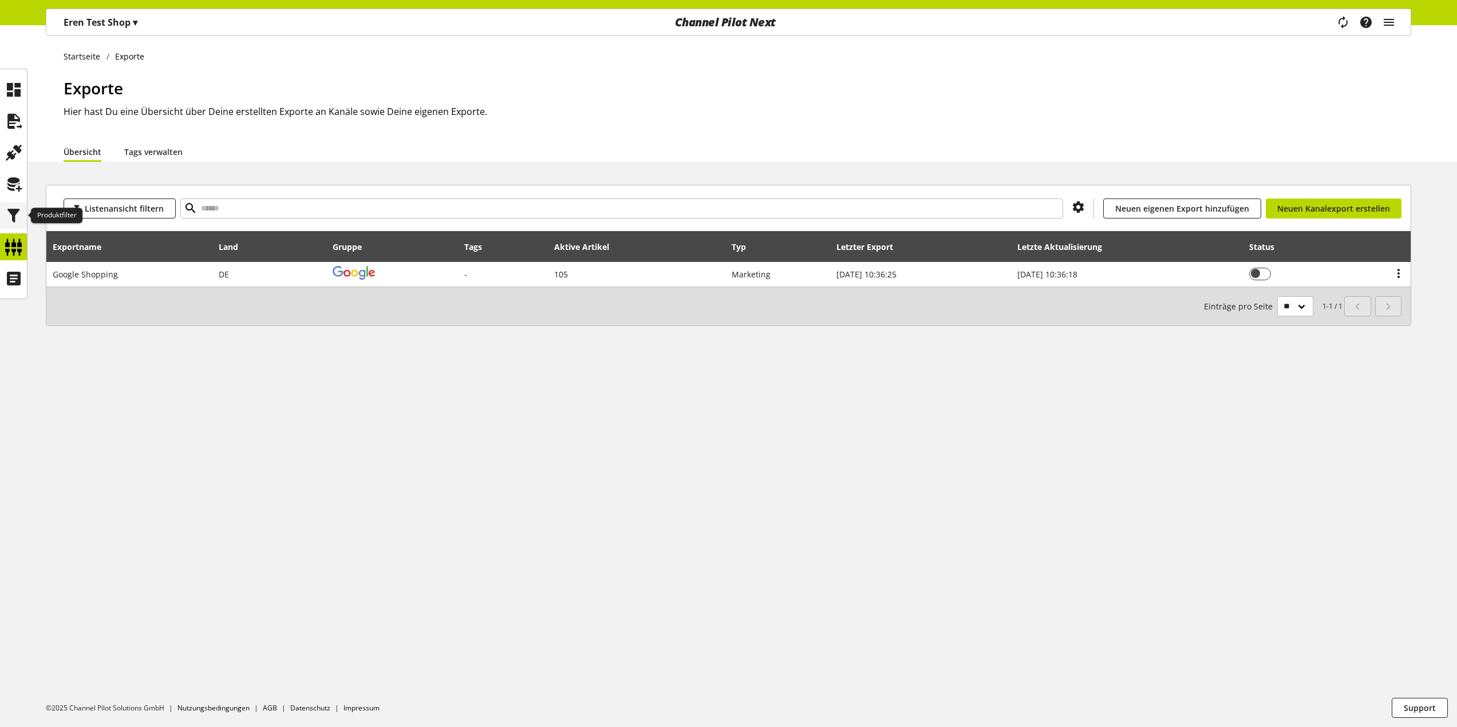
click at [16, 212] on icon at bounding box center [14, 215] width 18 height 23
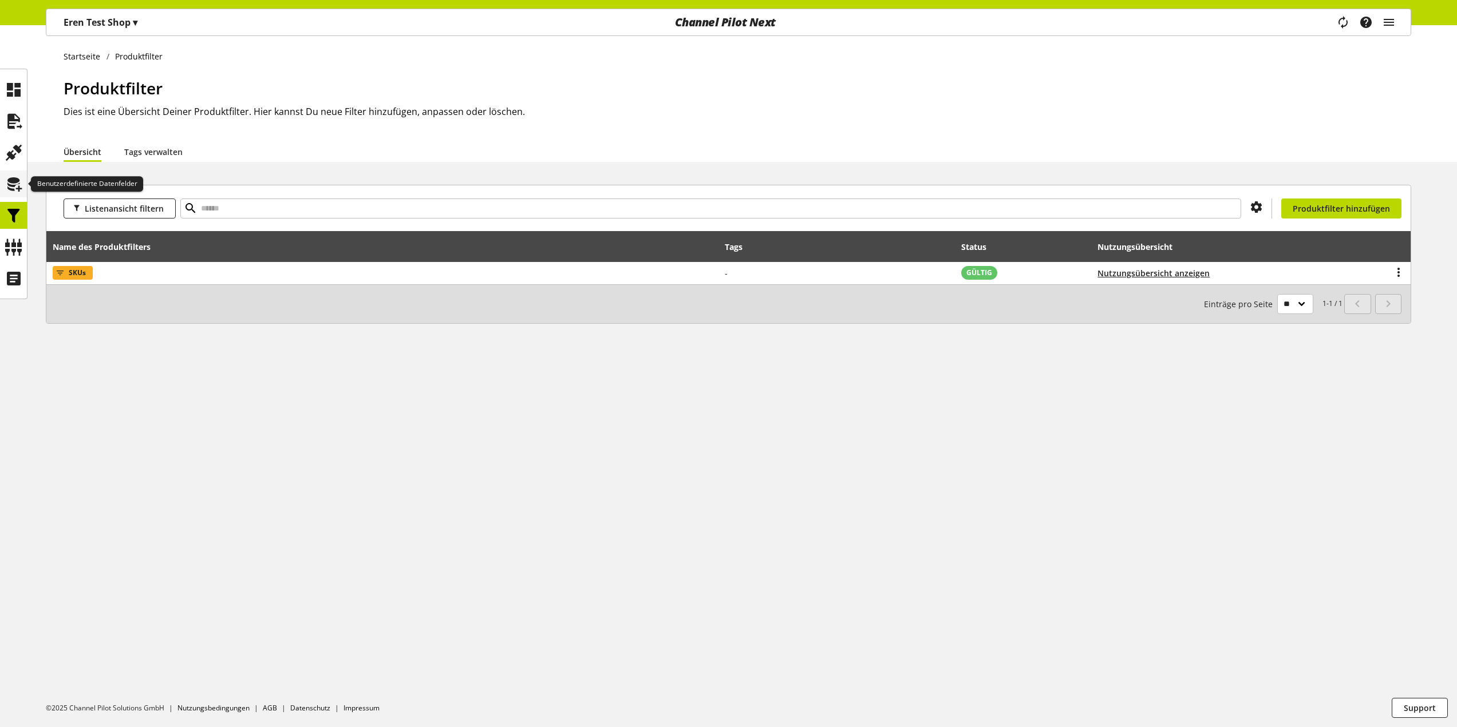
click at [16, 184] on icon at bounding box center [14, 184] width 18 height 23
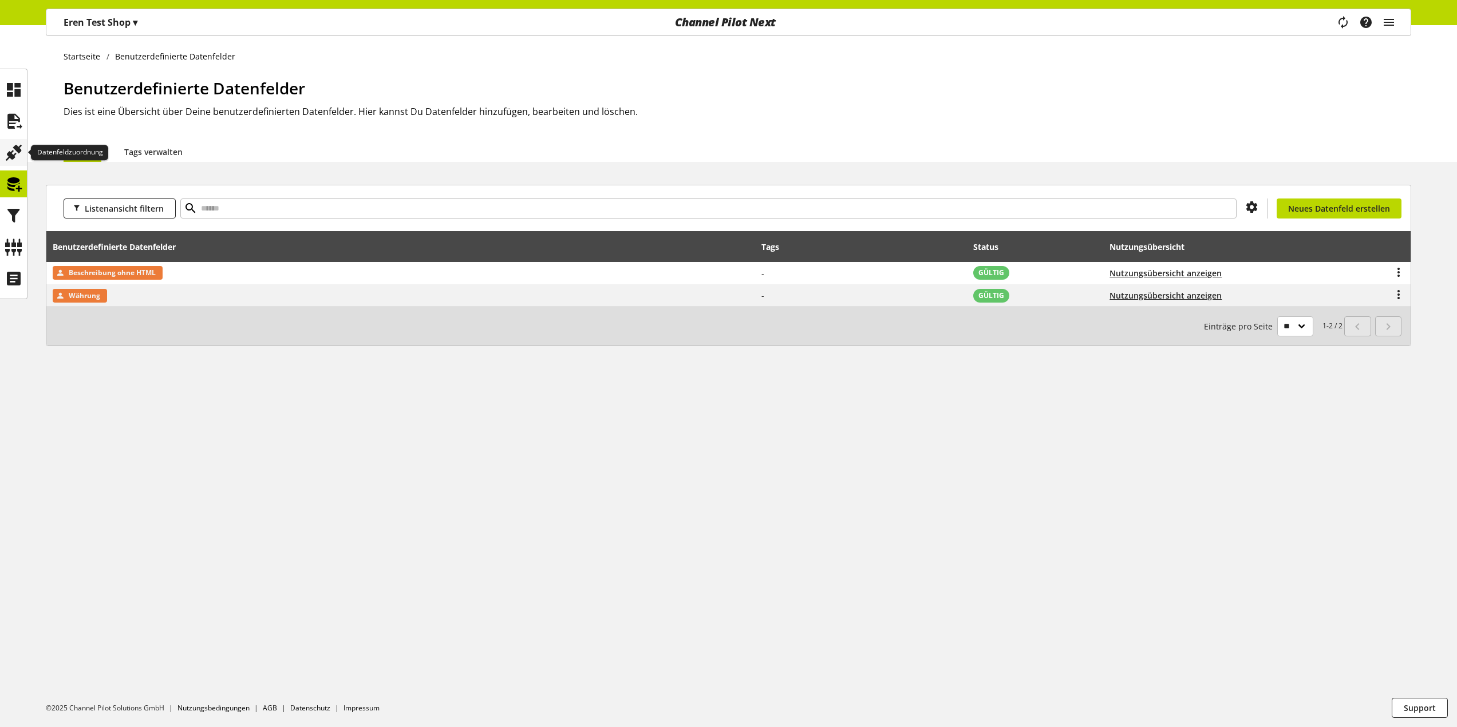
click at [16, 160] on icon at bounding box center [14, 152] width 18 height 23
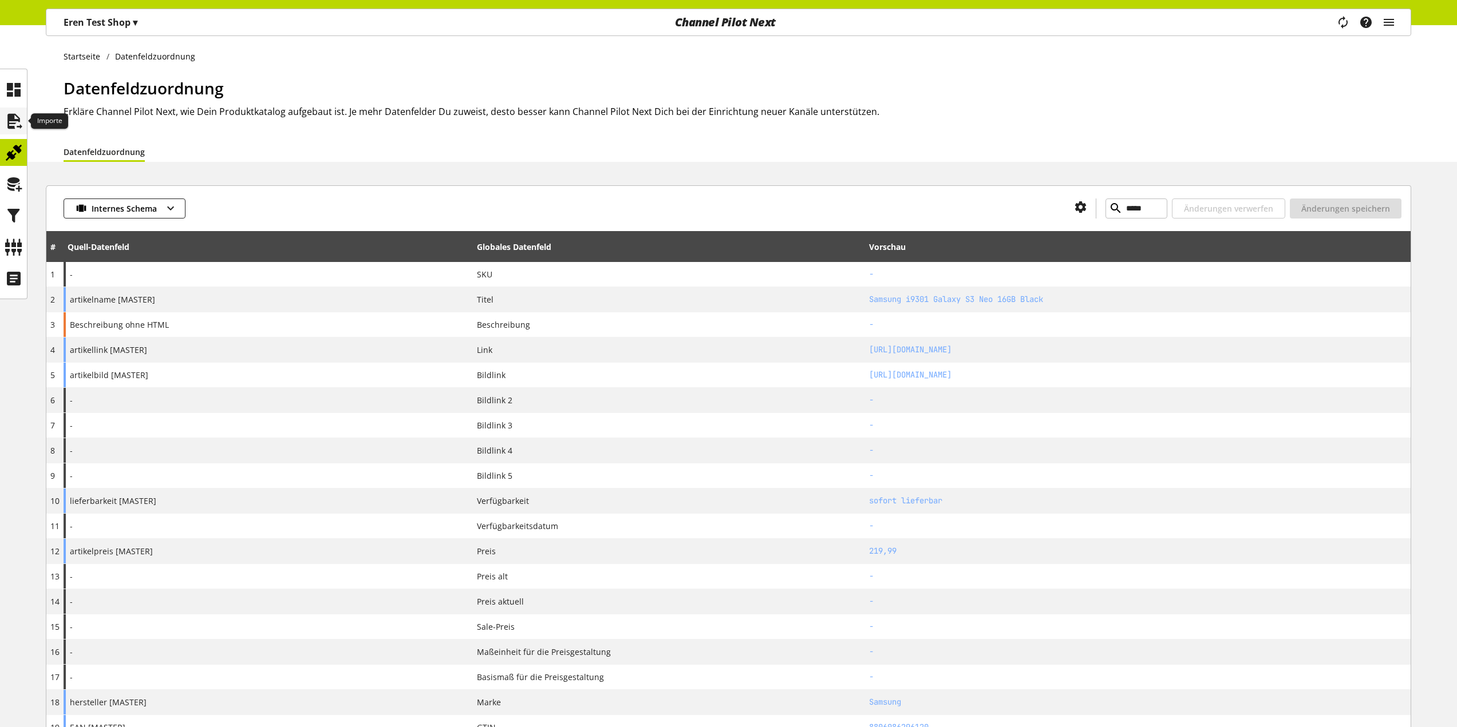
click at [20, 120] on icon at bounding box center [14, 121] width 18 height 23
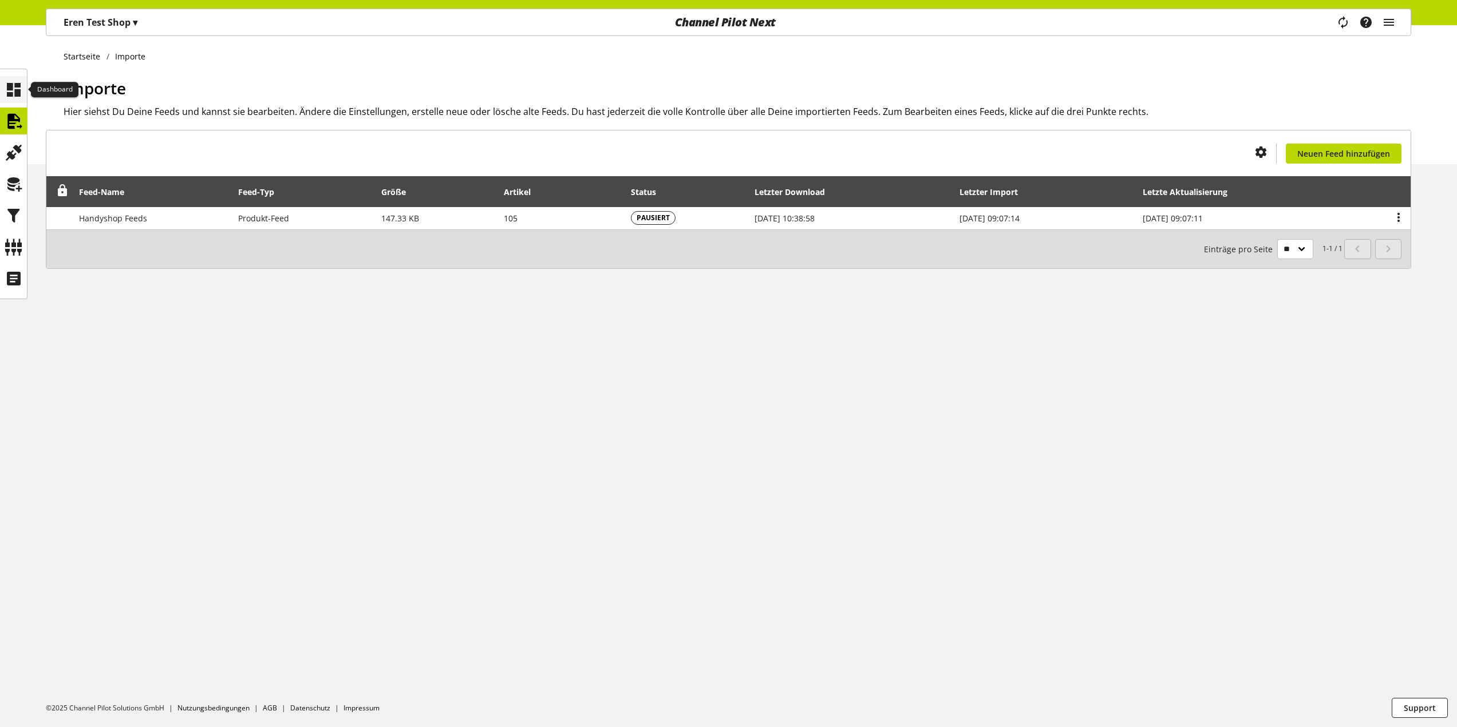
click at [15, 89] on icon at bounding box center [14, 89] width 18 height 23
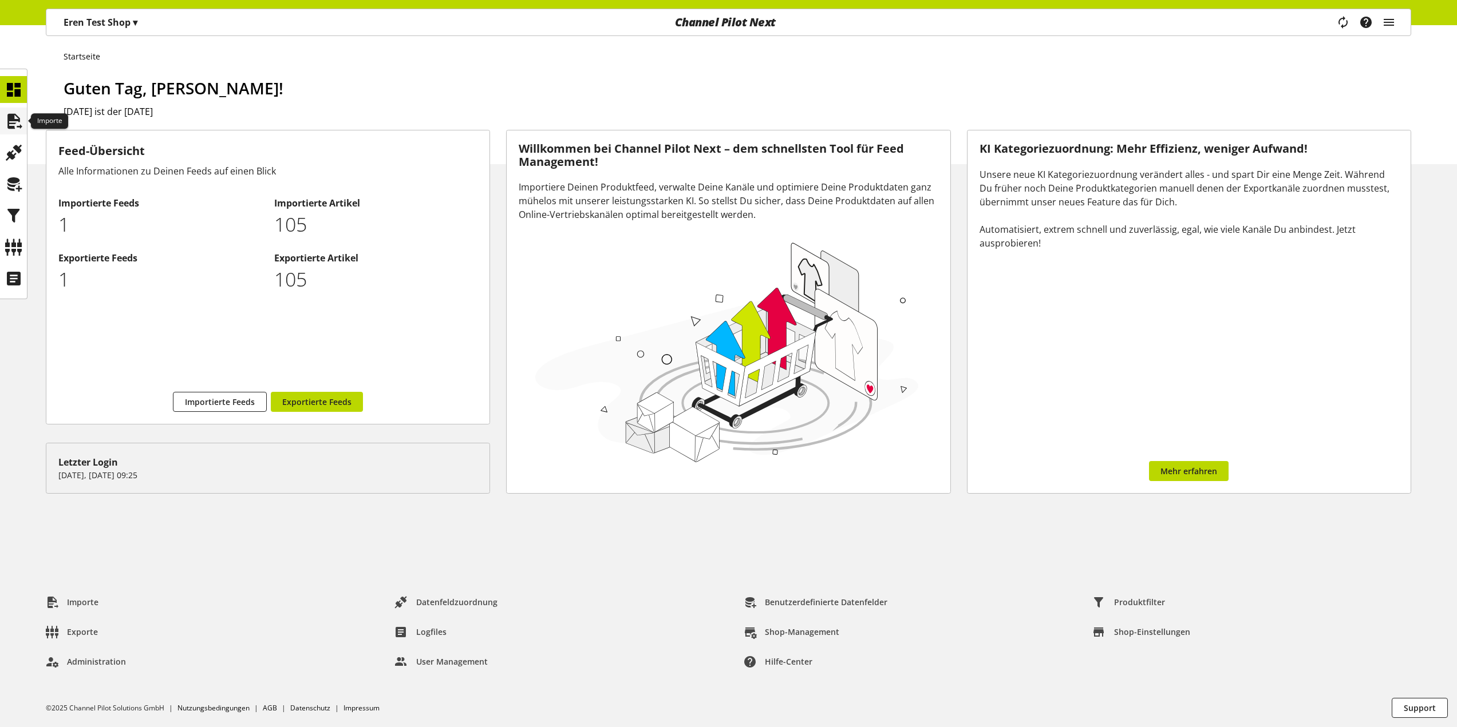
click at [13, 130] on icon at bounding box center [14, 121] width 18 height 23
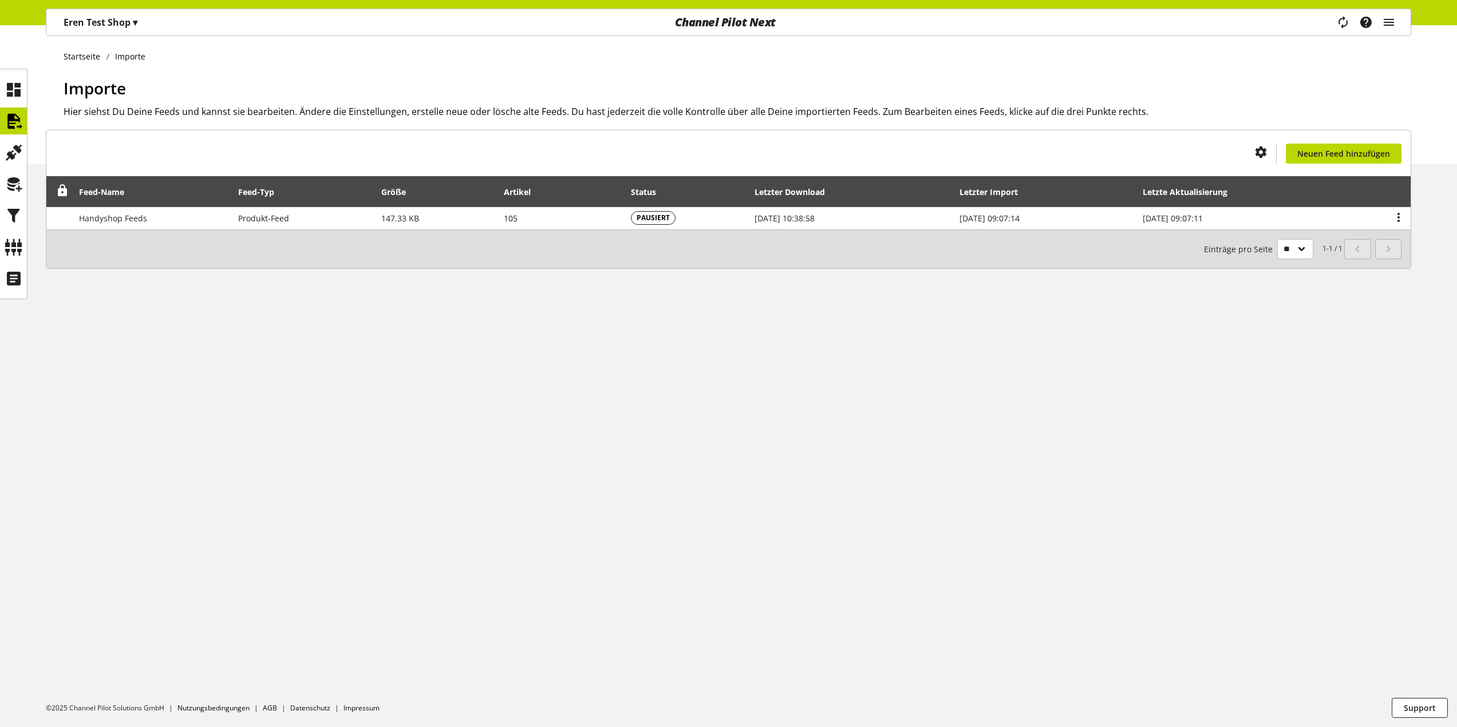
click at [58, 96] on div "Startseite Importe Importe Hier siehst Du Deine Feeds und kannst sie bearbeiten…" at bounding box center [728, 94] width 1457 height 139
click at [19, 89] on icon at bounding box center [14, 89] width 18 height 23
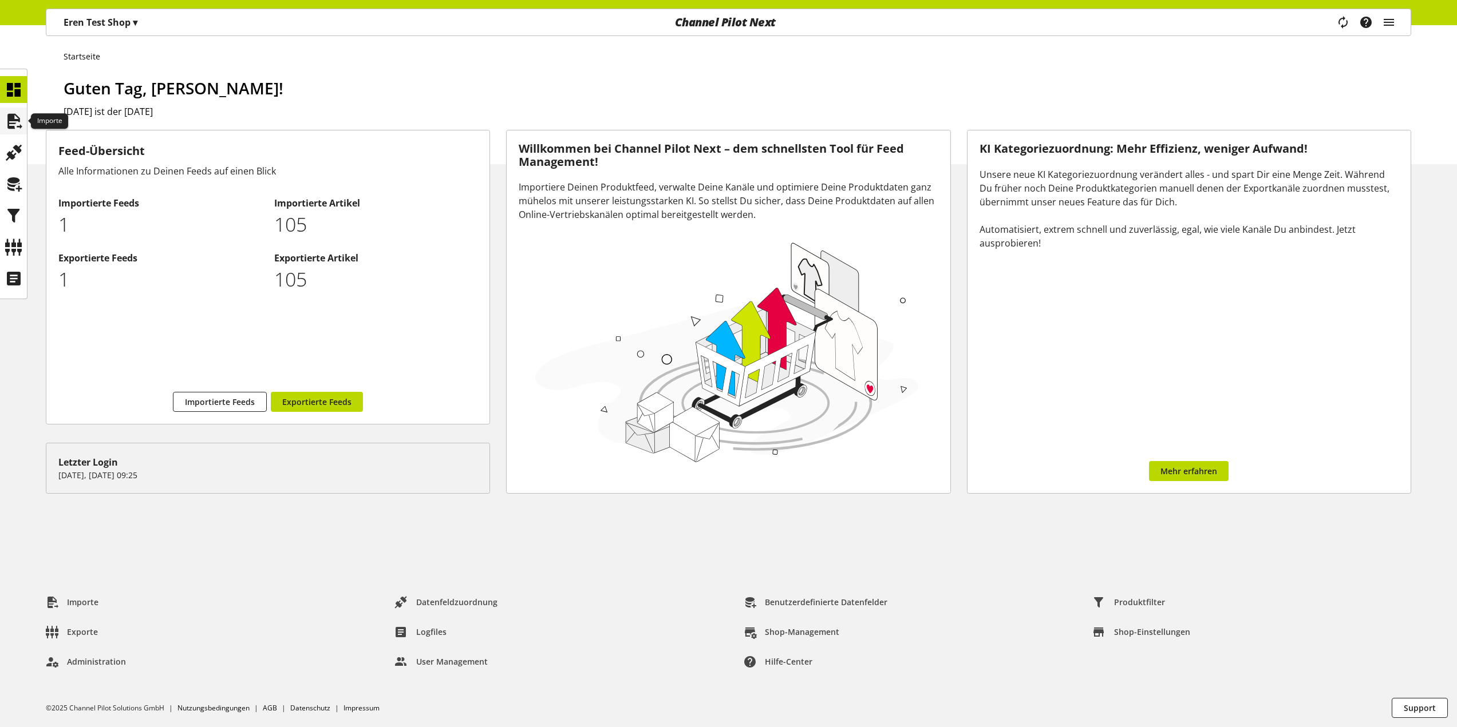
click at [15, 121] on icon at bounding box center [14, 121] width 18 height 23
